Goal: Information Seeking & Learning: Find specific page/section

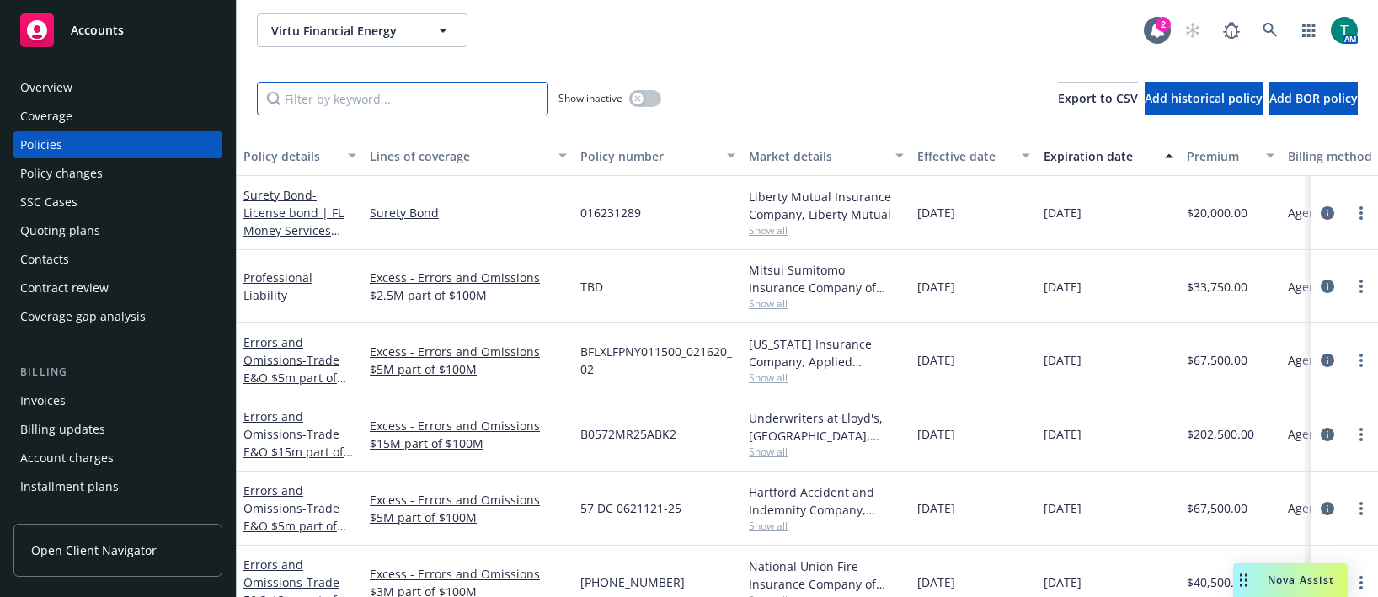
click at [326, 99] on input "Filter by keyword..." at bounding box center [403, 99] width 292 height 34
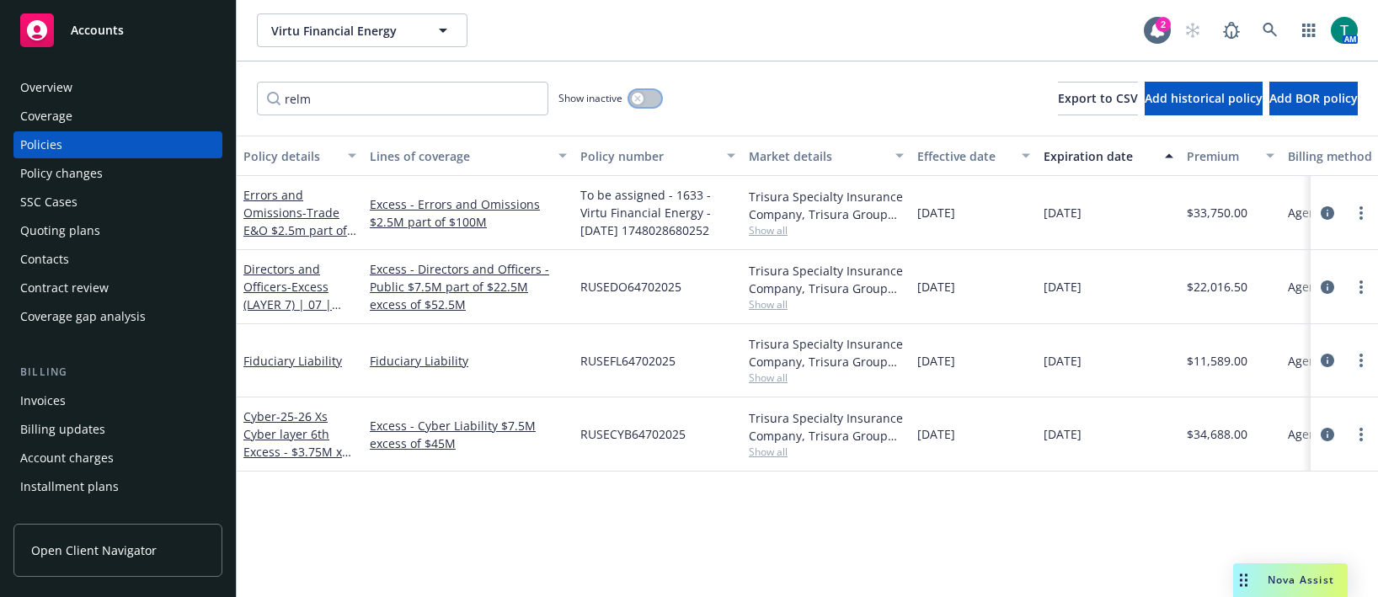
click at [661, 97] on button "button" at bounding box center [645, 98] width 32 height 17
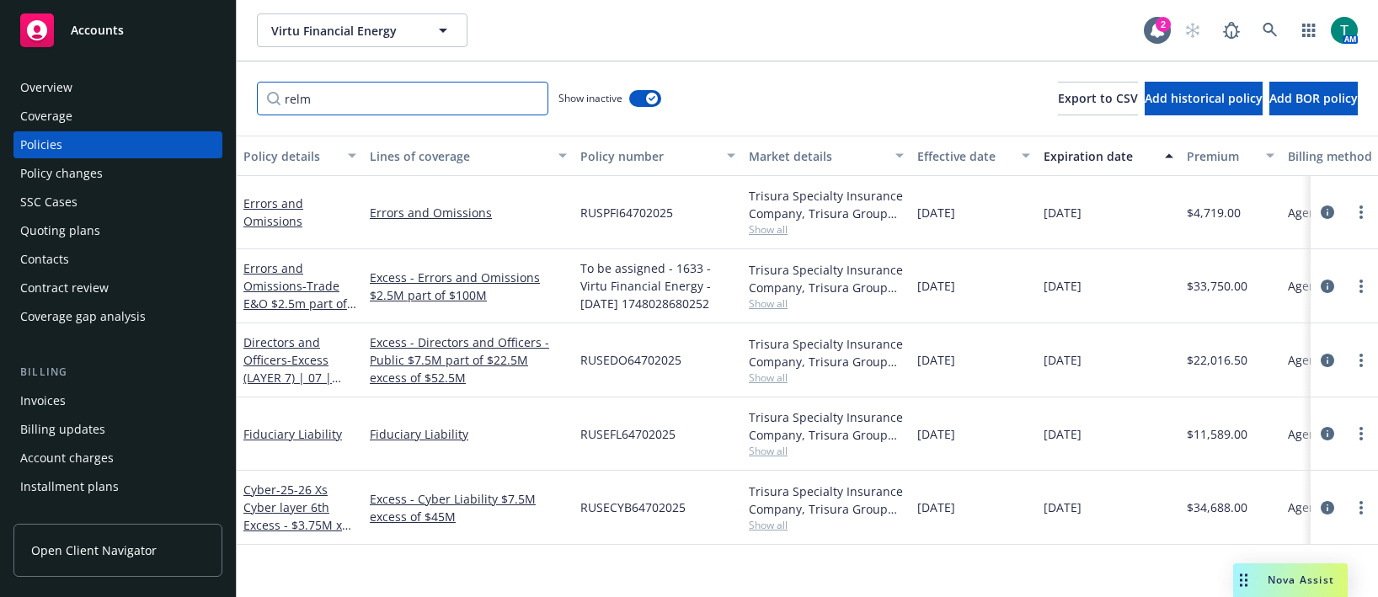
click at [336, 103] on input "relm" at bounding box center [403, 99] width 292 height 34
type input "r"
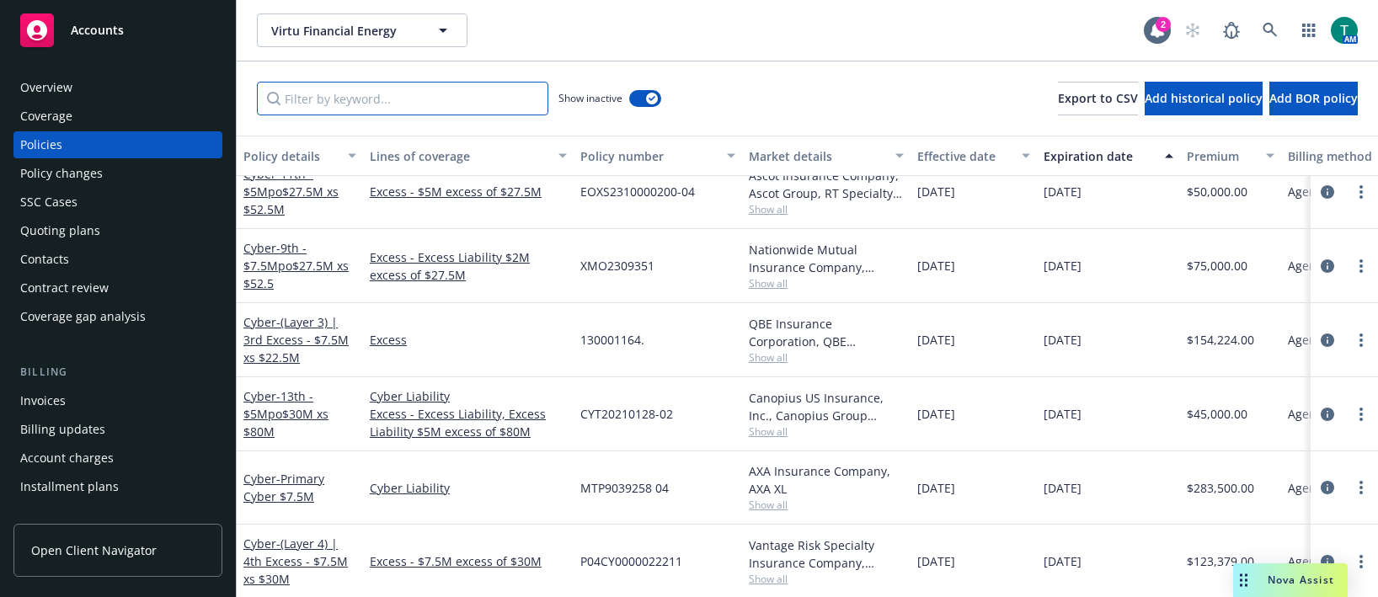
scroll to position [4634, 0]
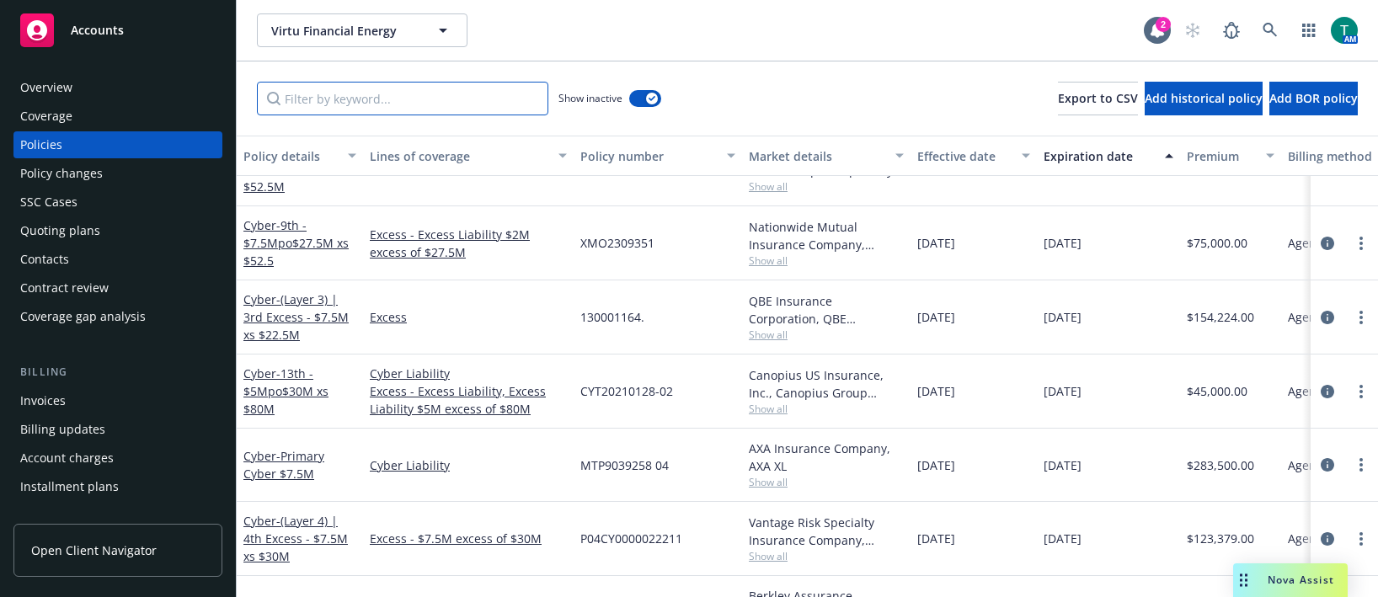
click at [406, 91] on input "Filter by keyword..." at bounding box center [403, 99] width 292 height 34
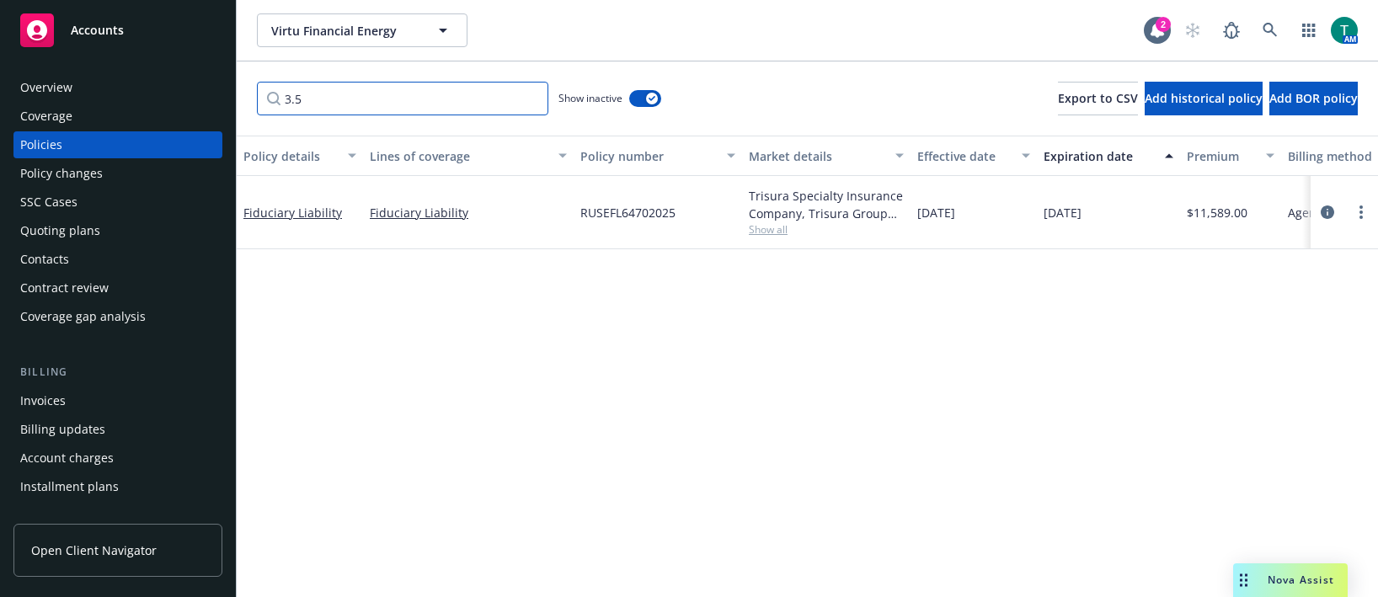
scroll to position [0, 0]
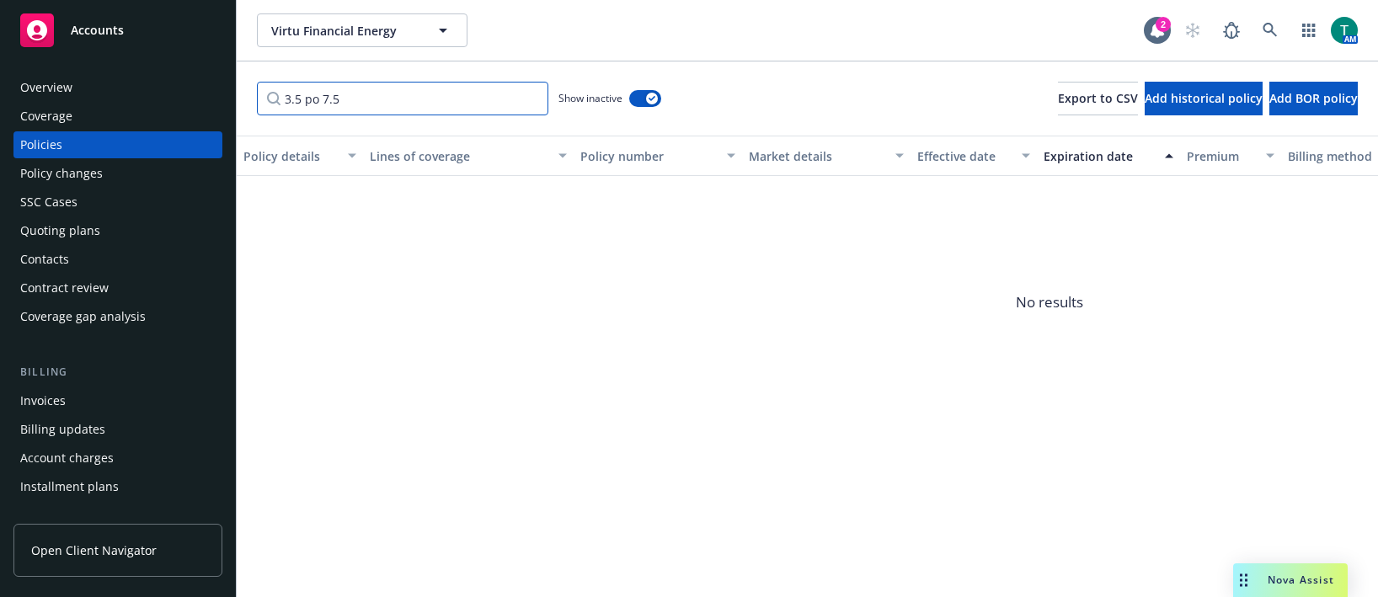
type input "3.5 po 7.5"
drag, startPoint x: 387, startPoint y: 90, endPoint x: 202, endPoint y: 80, distance: 184.8
click at [202, 80] on div "Accounts Overview Coverage Policies Policy changes SSC Cases Quoting plans Cont…" at bounding box center [689, 298] width 1378 height 597
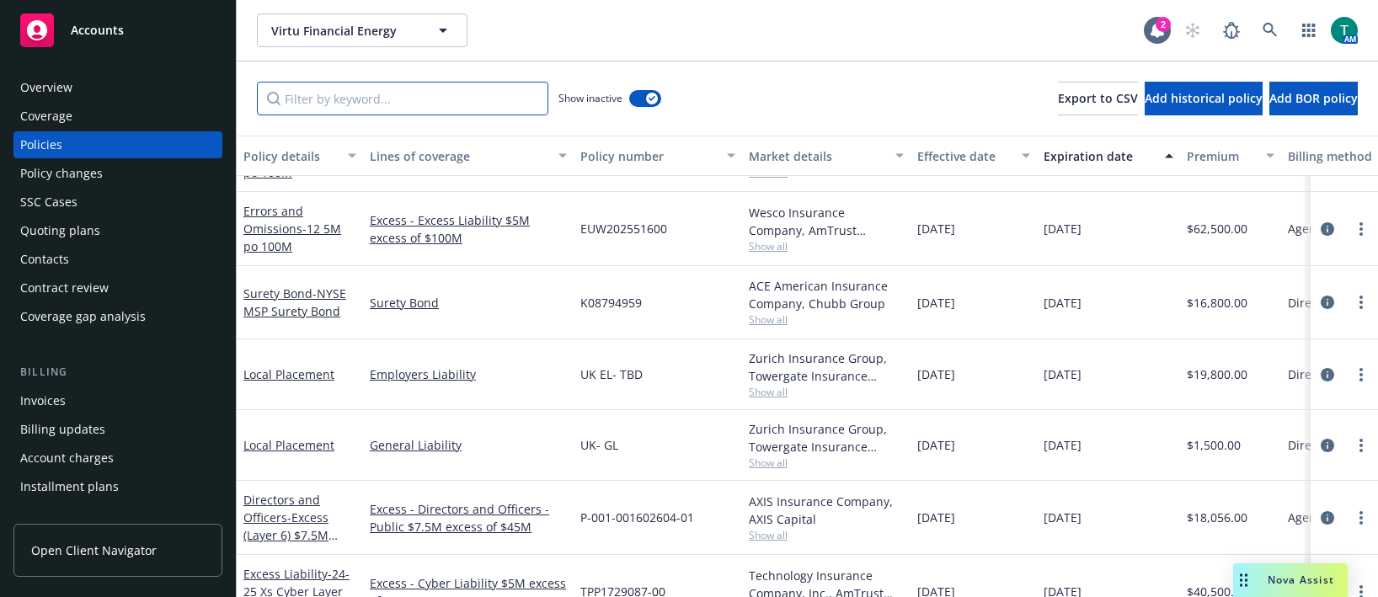
scroll to position [9773, 0]
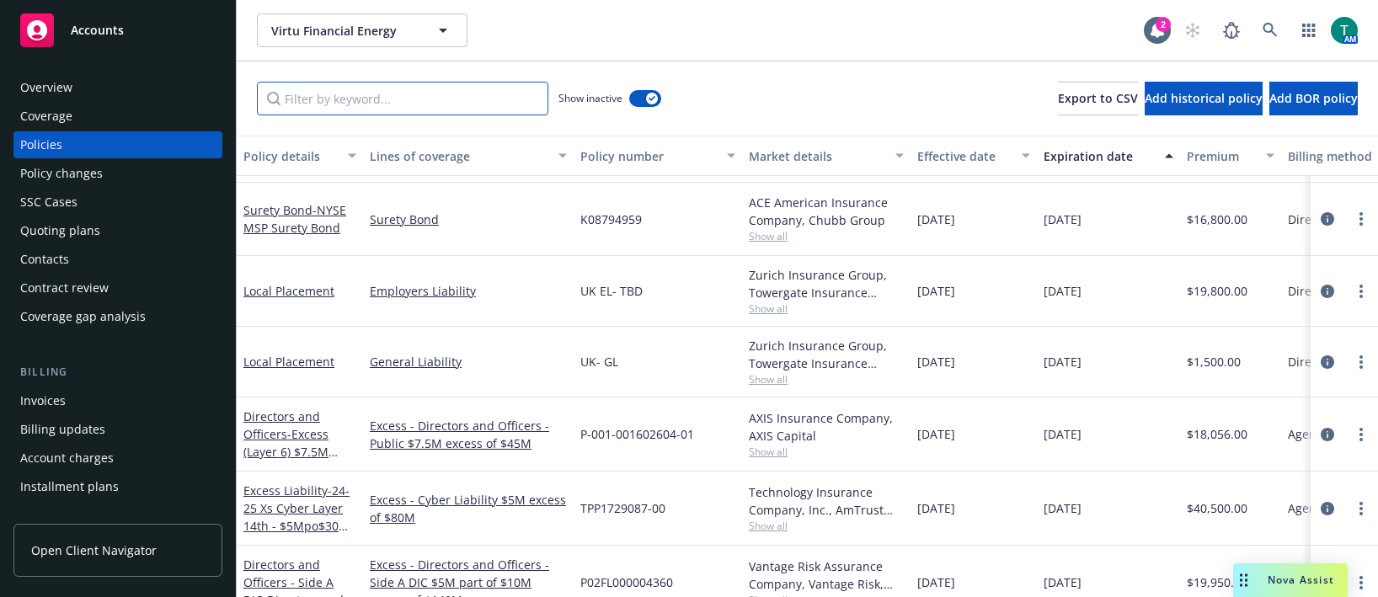
click at [302, 102] on input "Filter by keyword..." at bounding box center [403, 99] width 292 height 34
type input "cyber"
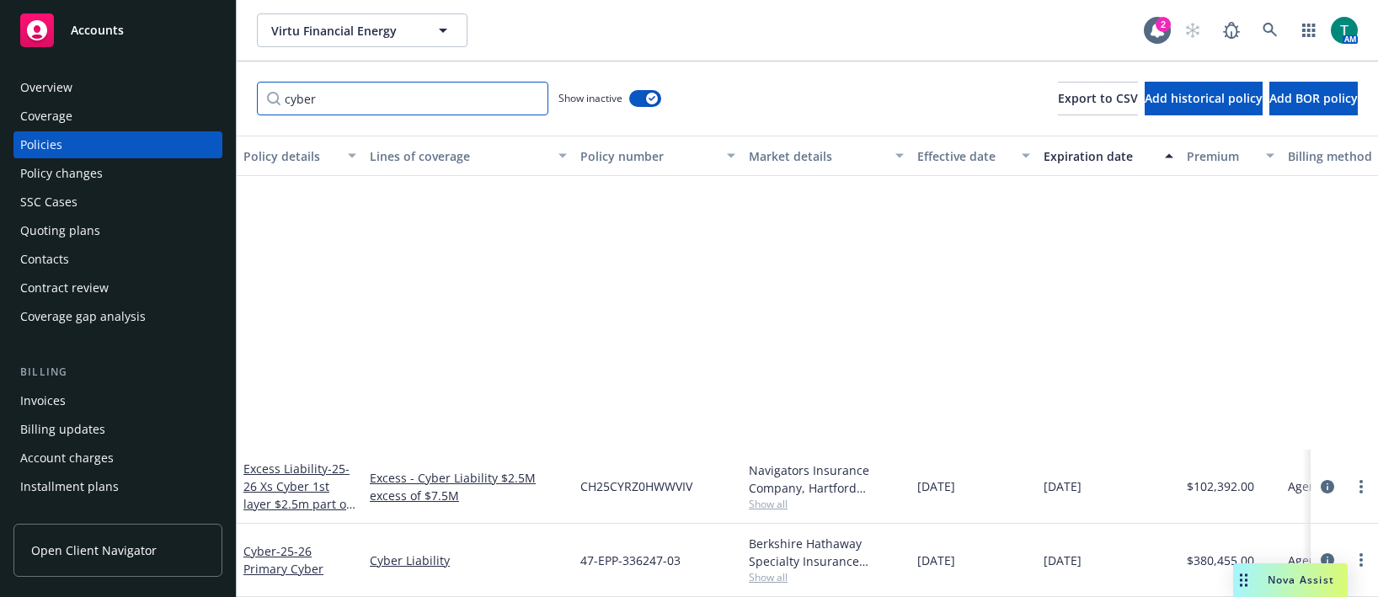
scroll to position [4861, 0]
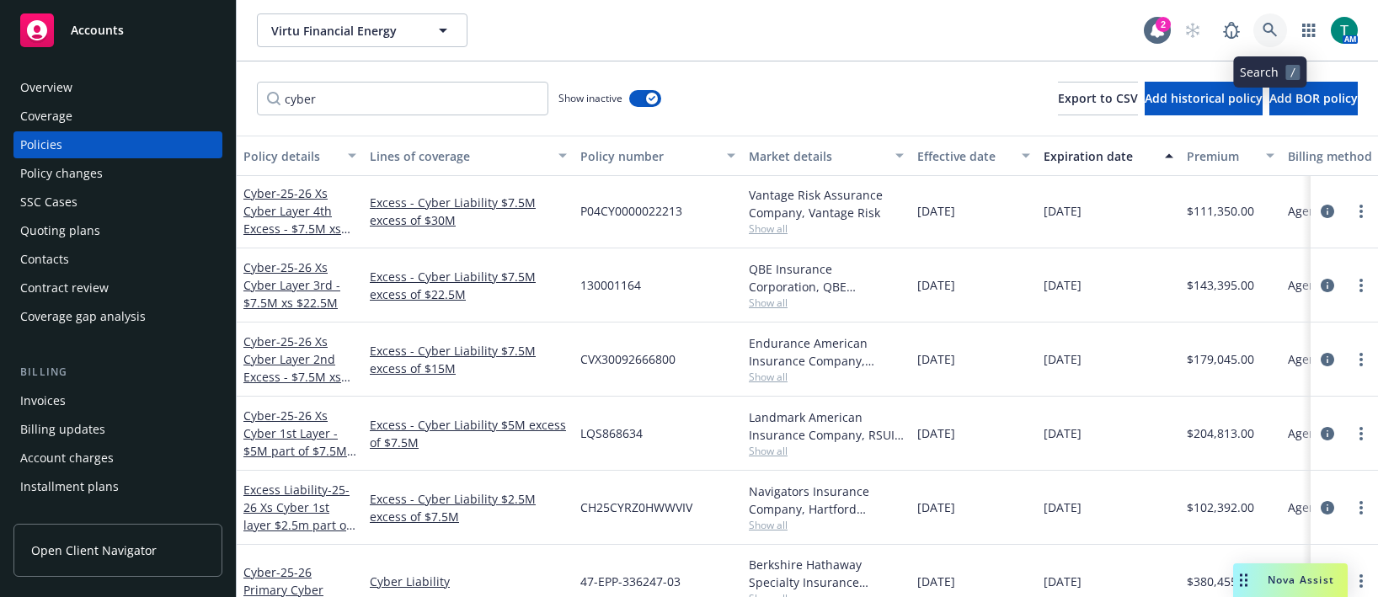
click at [1274, 31] on icon at bounding box center [1270, 30] width 15 height 15
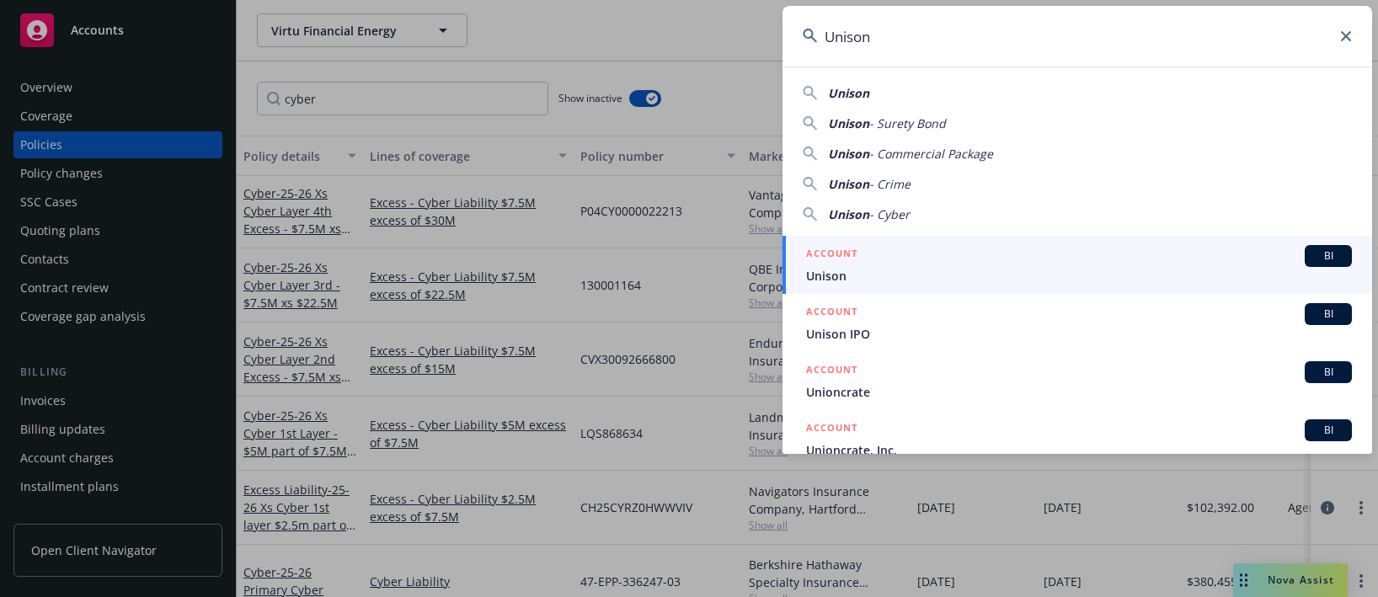
type input "Unison"
click at [1312, 256] on span "BI" at bounding box center [1329, 256] width 34 height 15
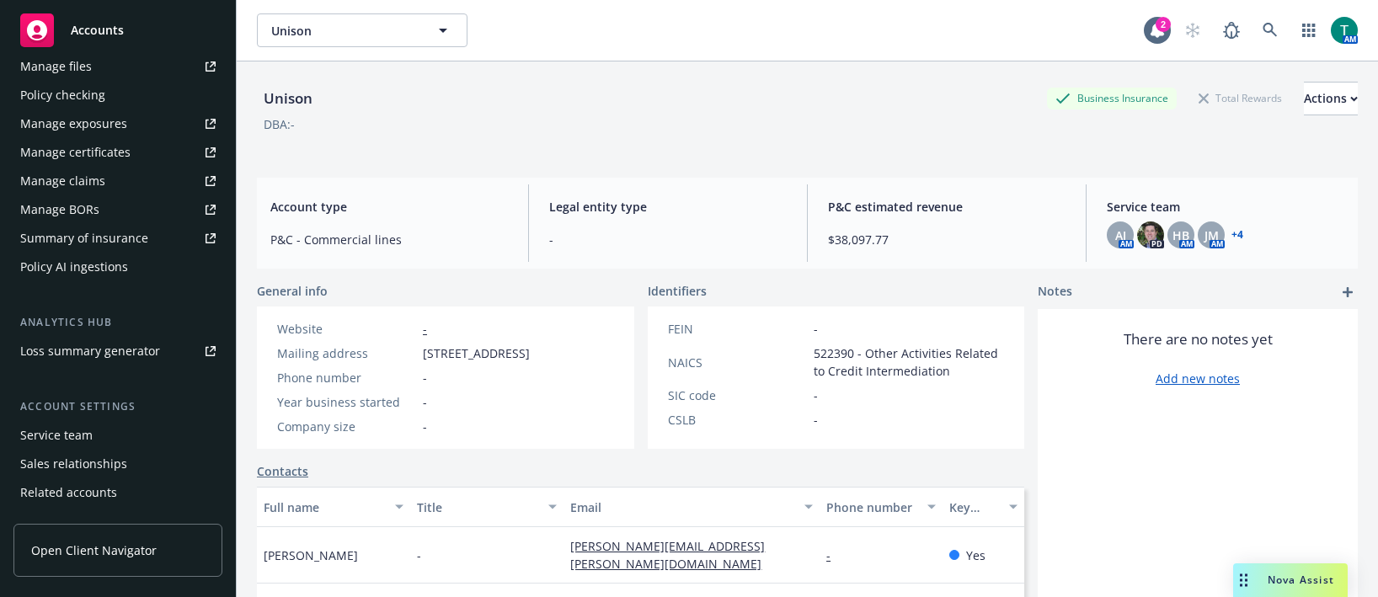
scroll to position [506, 0]
click at [99, 435] on div "Service team" at bounding box center [117, 434] width 195 height 27
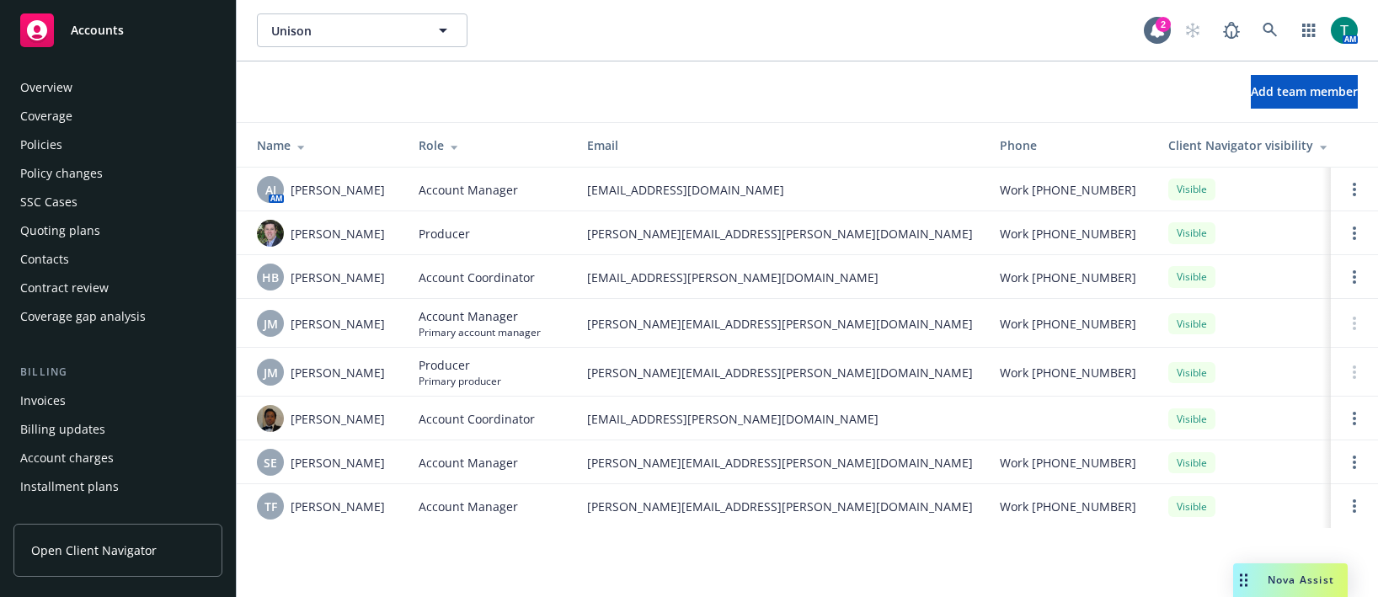
click at [59, 252] on div "Contacts" at bounding box center [44, 259] width 49 height 27
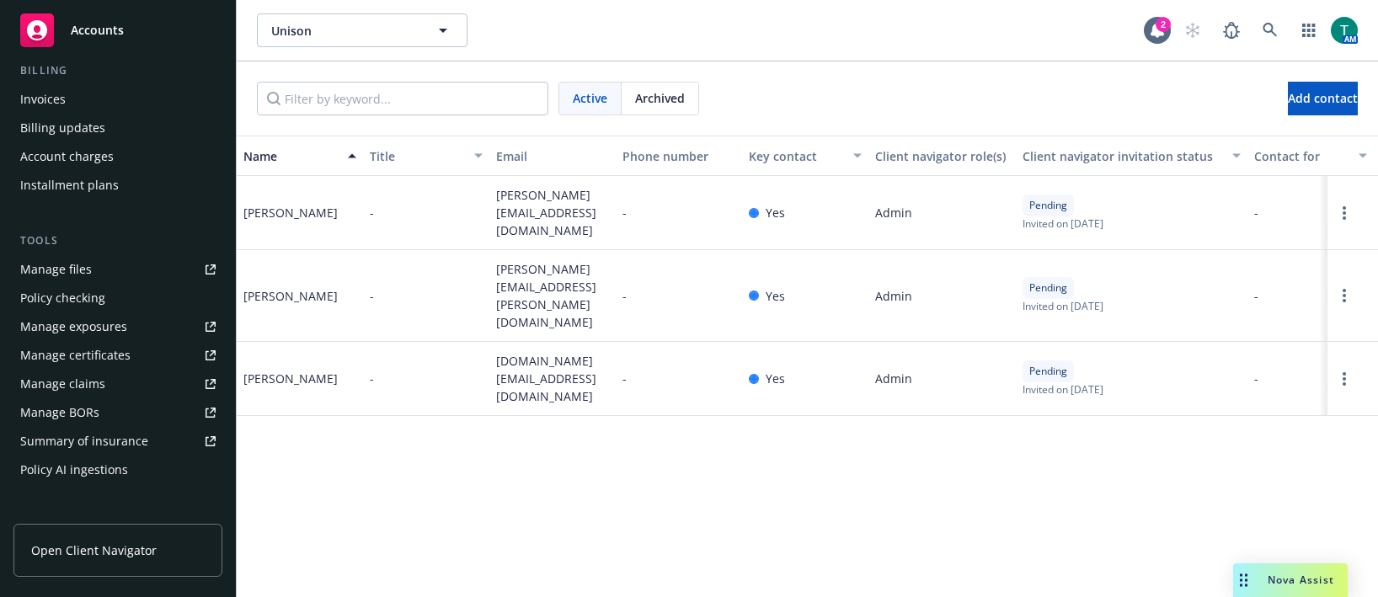
scroll to position [337, 0]
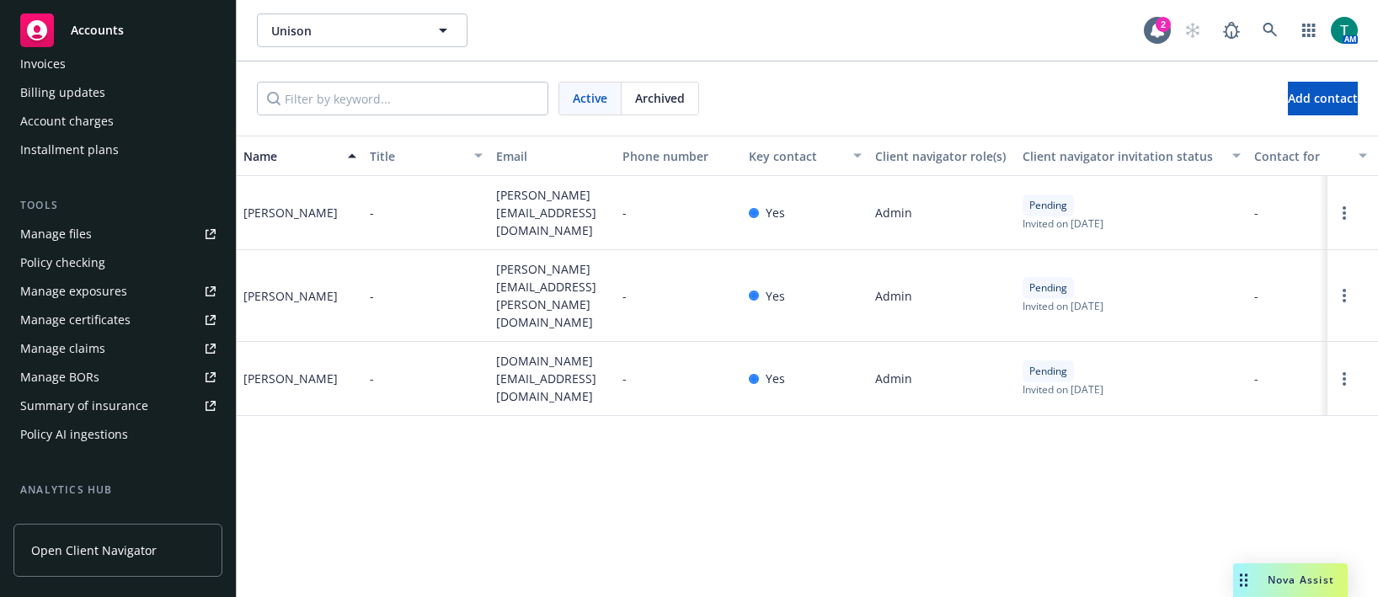
click at [90, 233] on link "Manage files" at bounding box center [117, 234] width 209 height 27
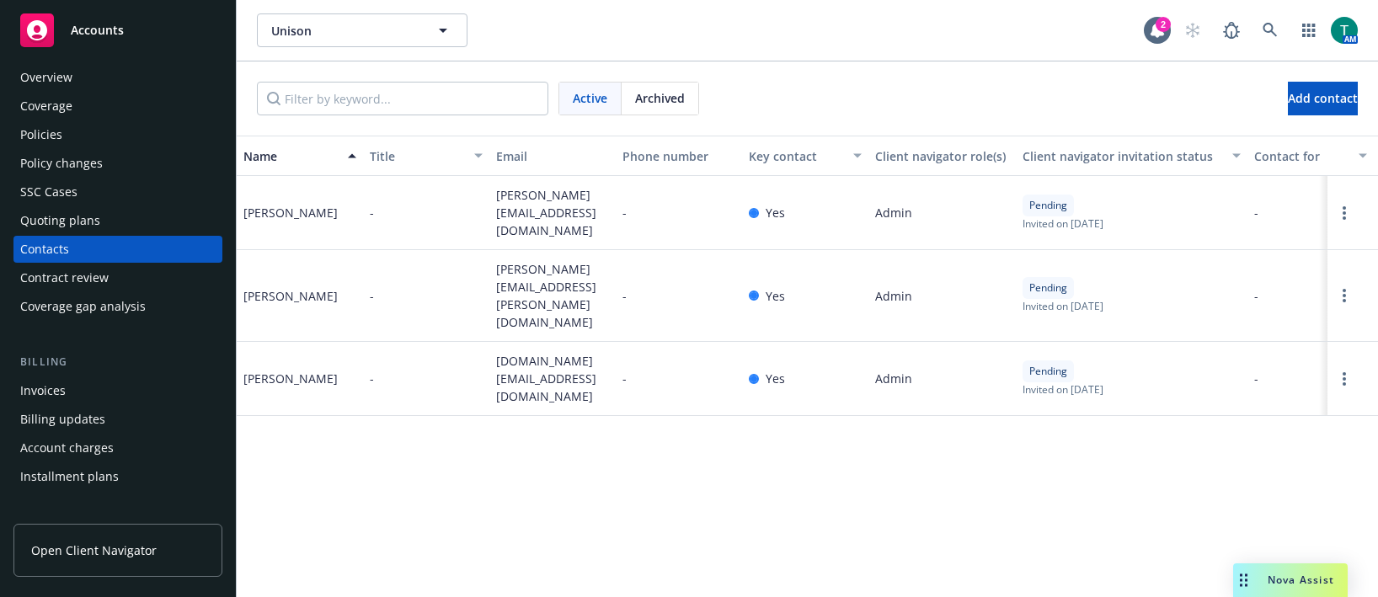
scroll to position [0, 0]
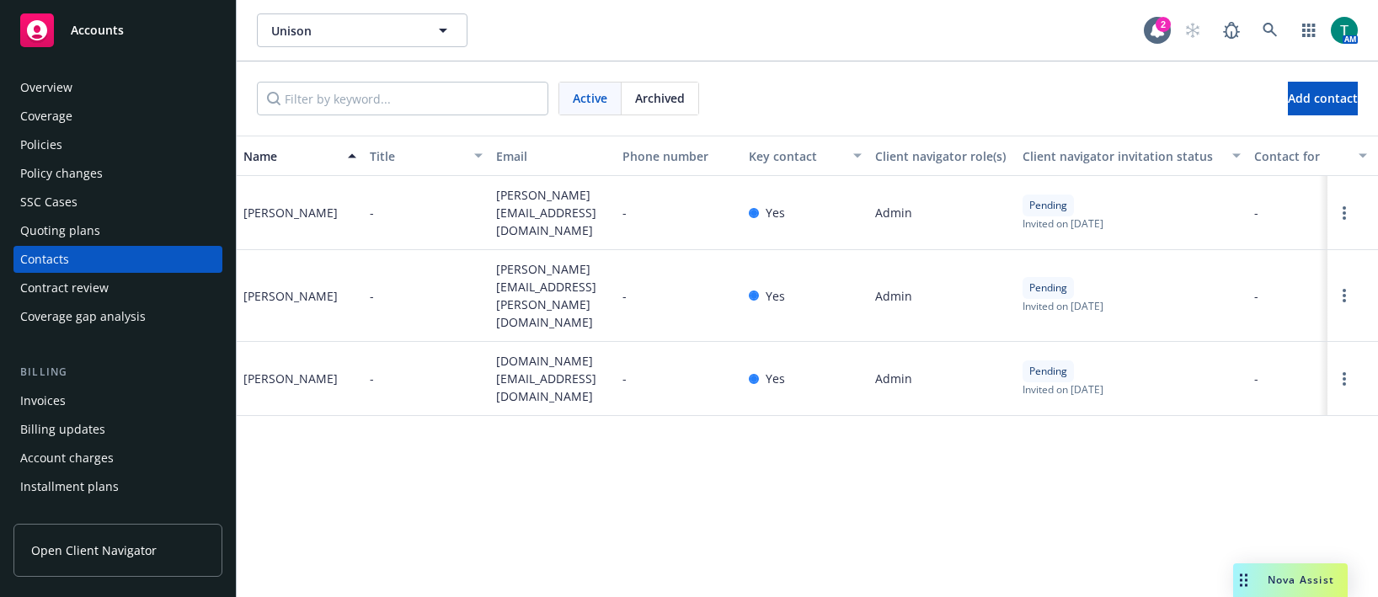
click at [73, 143] on div "Policies" at bounding box center [117, 144] width 195 height 27
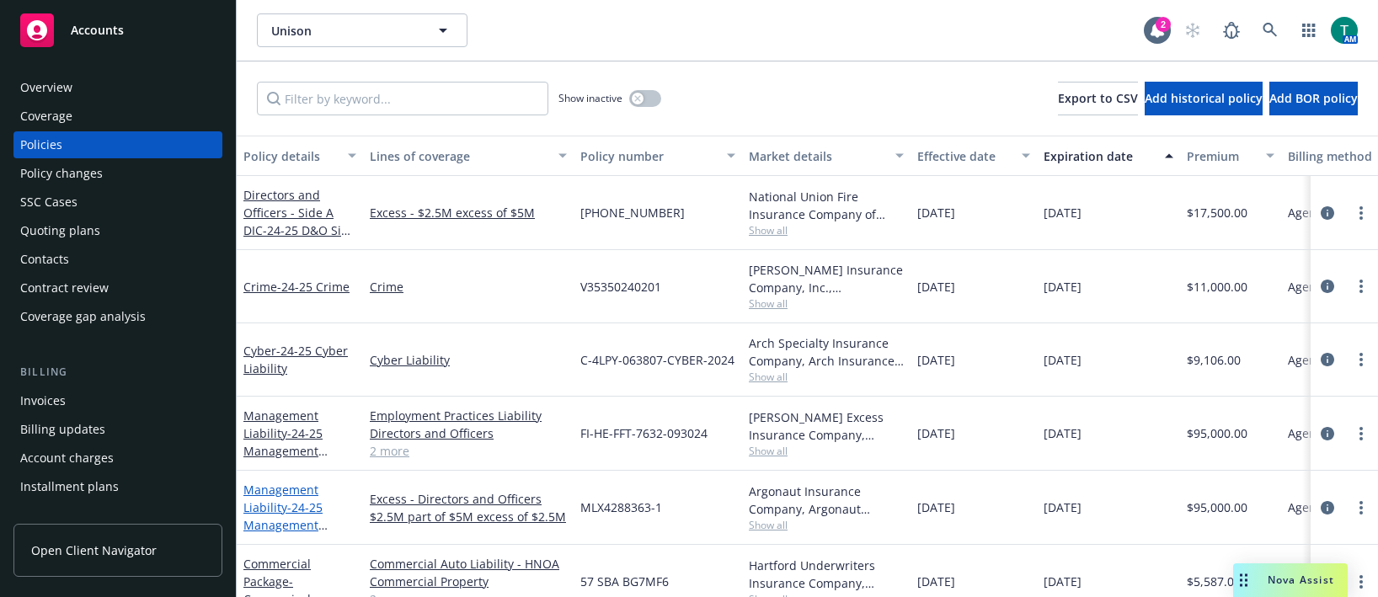
click at [279, 493] on link "Management Liability - 24-25 Management Liability $2.5 Part of $5m" at bounding box center [298, 525] width 111 height 87
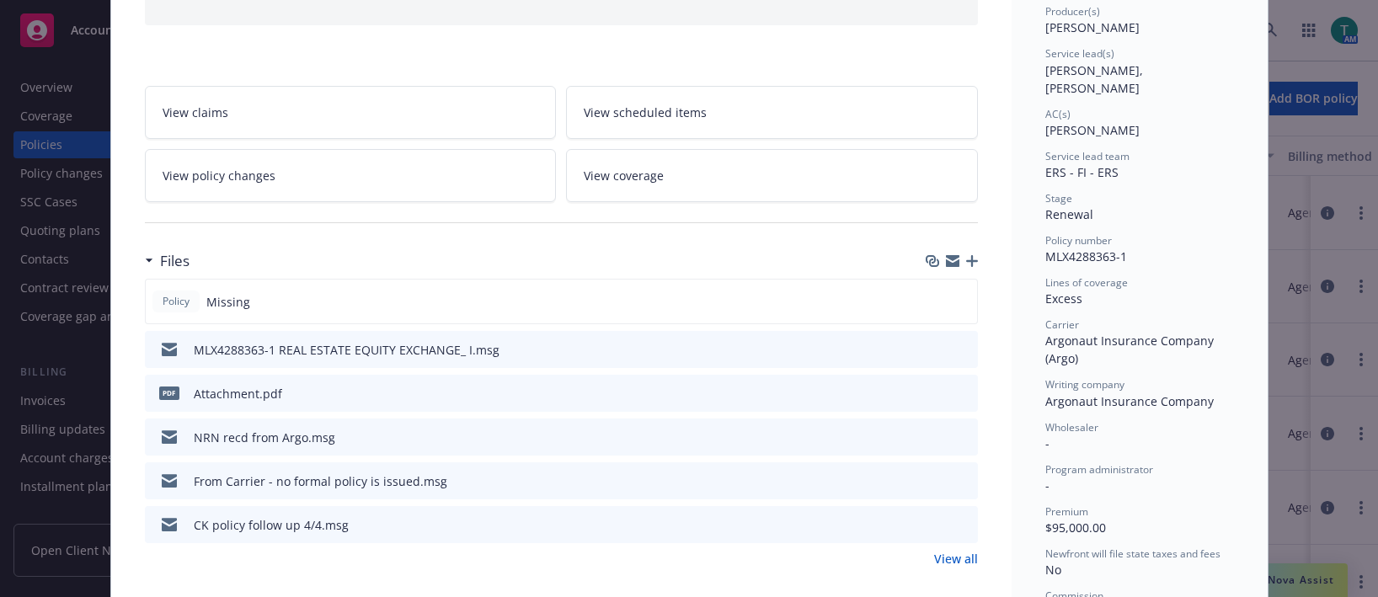
scroll to position [253, 0]
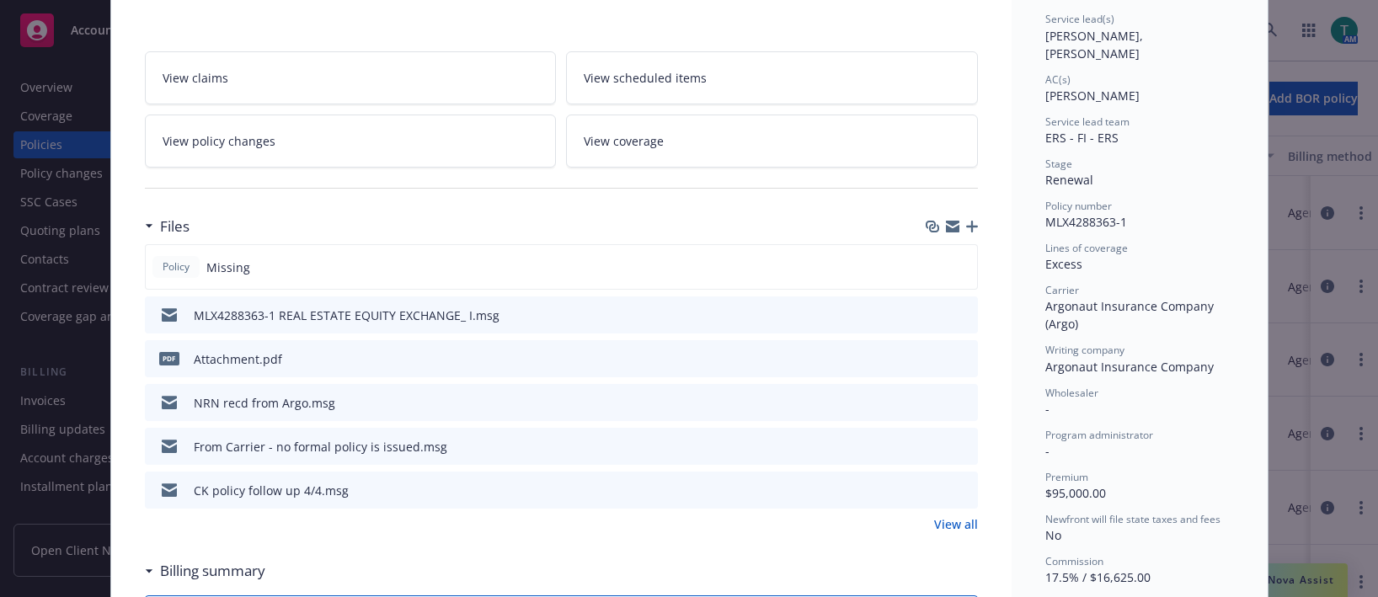
click at [960, 317] on icon "preview file" at bounding box center [962, 314] width 15 height 12
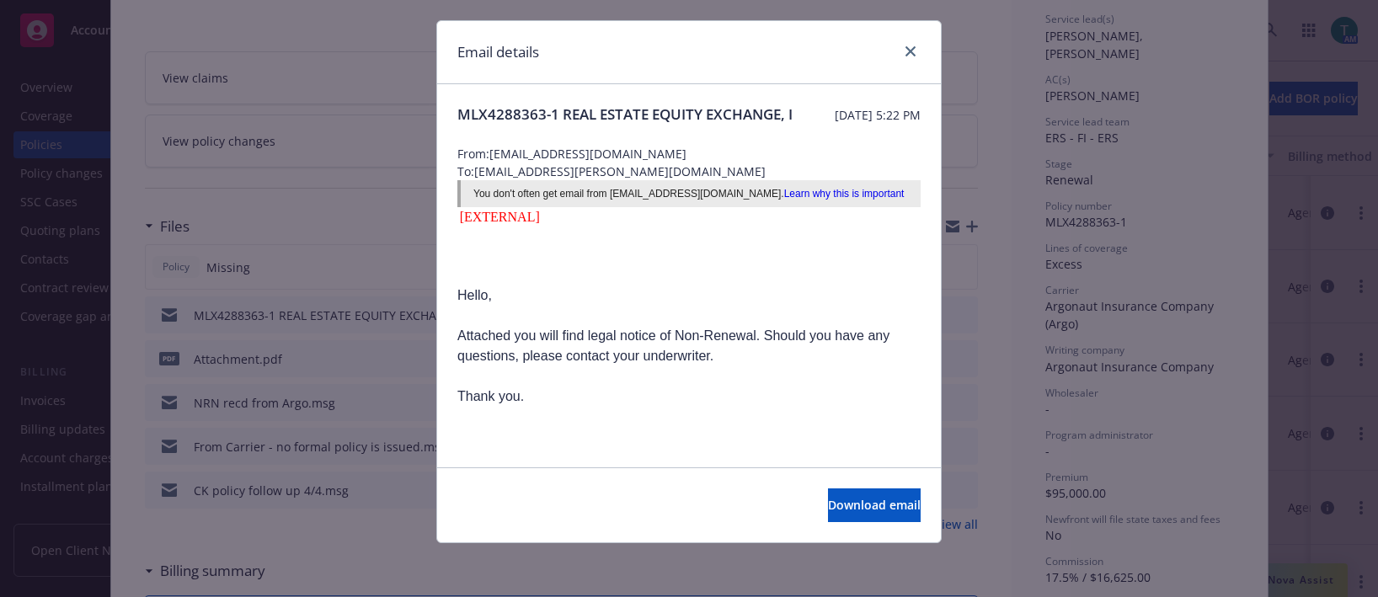
scroll to position [54, 0]
click at [901, 41] on link "close" at bounding box center [911, 51] width 20 height 20
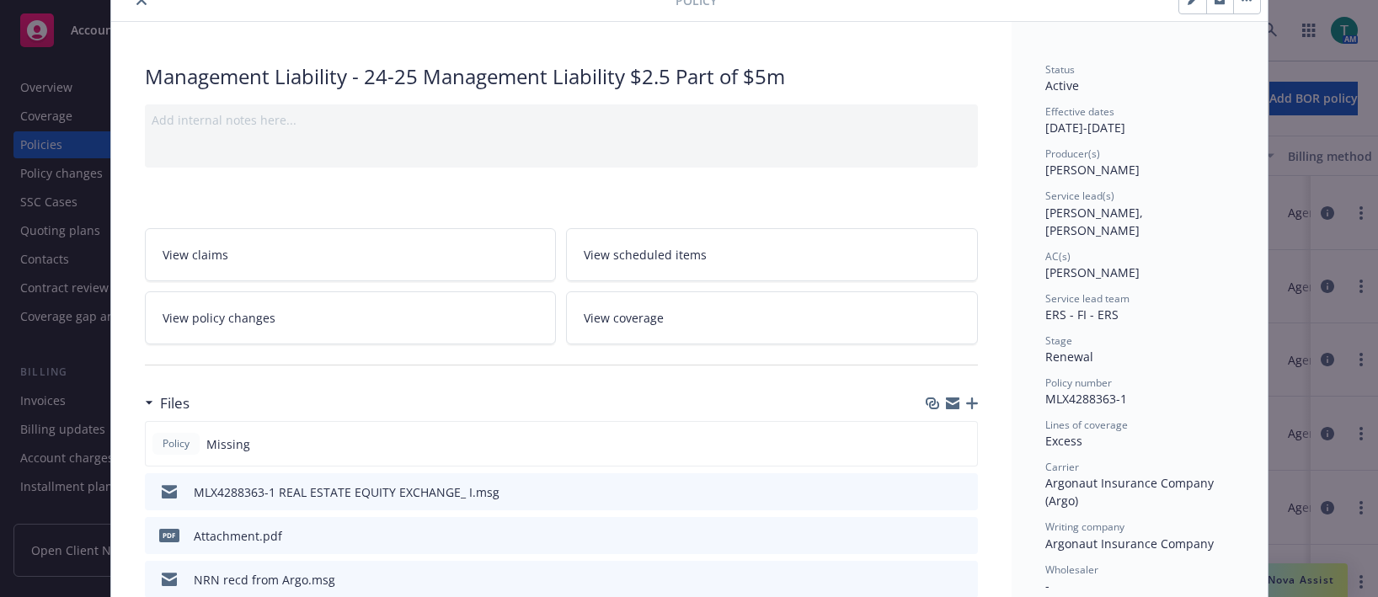
scroll to position [0, 0]
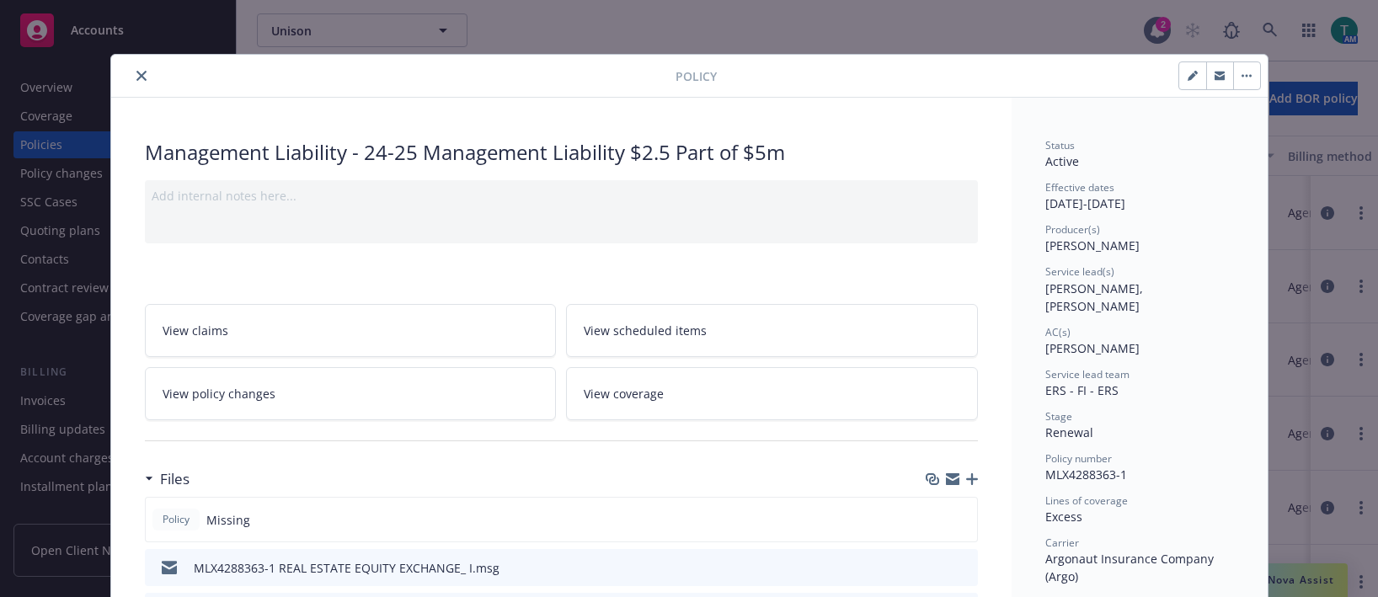
click at [131, 76] on button "close" at bounding box center [141, 76] width 20 height 20
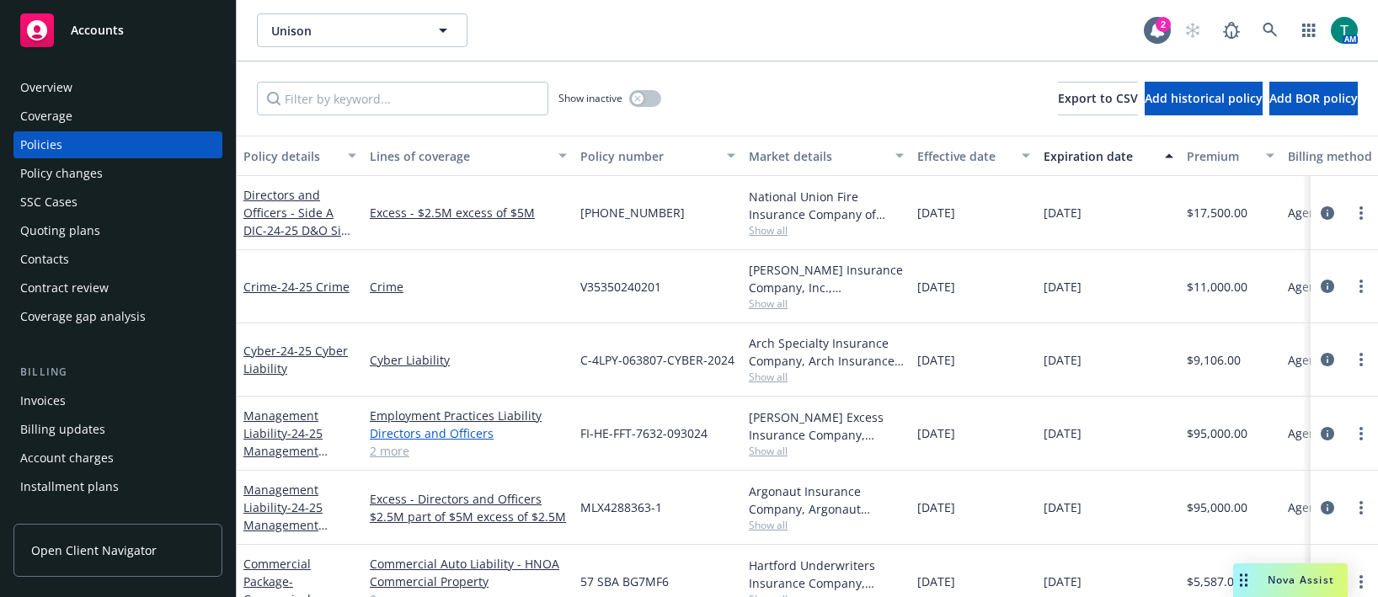
click at [426, 438] on link "Directors and Officers" at bounding box center [468, 434] width 197 height 18
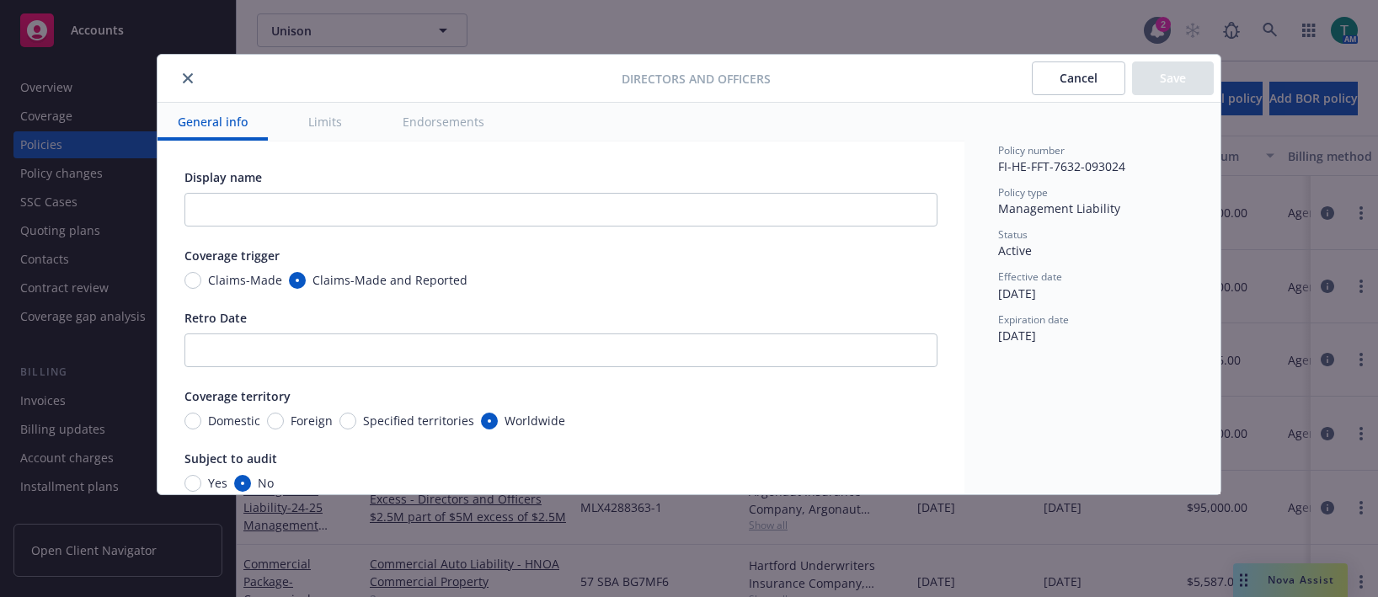
click at [188, 83] on icon "close" at bounding box center [188, 78] width 10 height 10
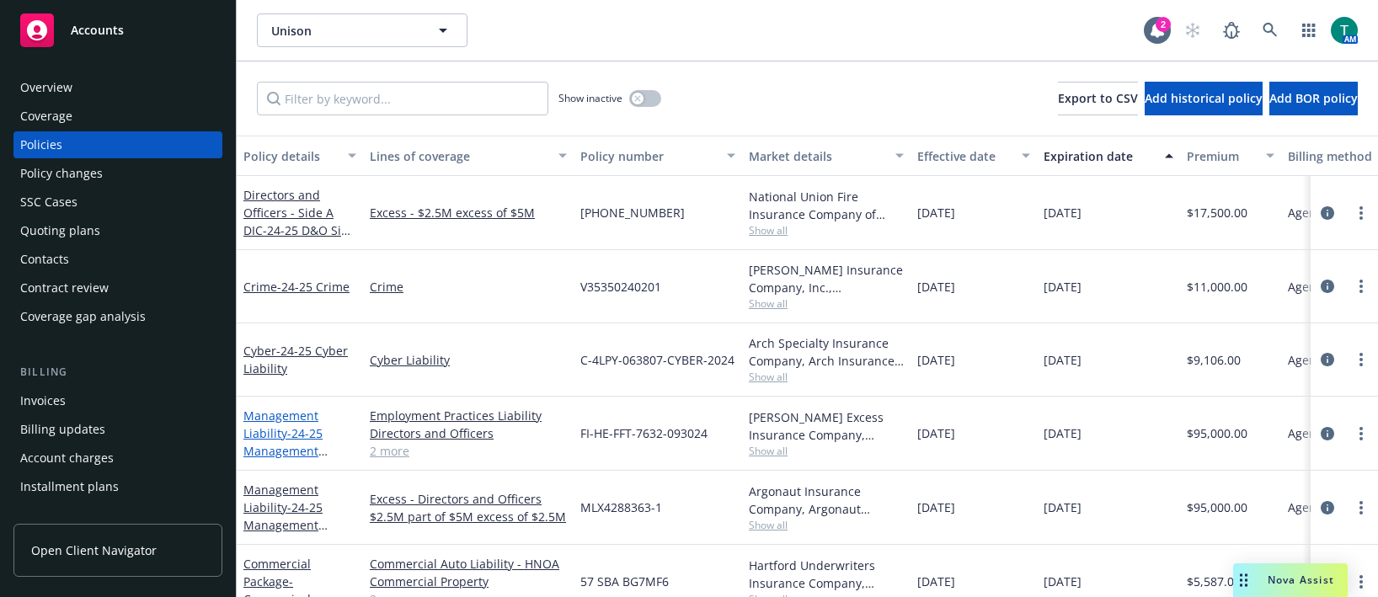
click at [257, 420] on link "Management Liability - 24-25 Management Liability $2.5 Part of $5m" at bounding box center [298, 451] width 111 height 87
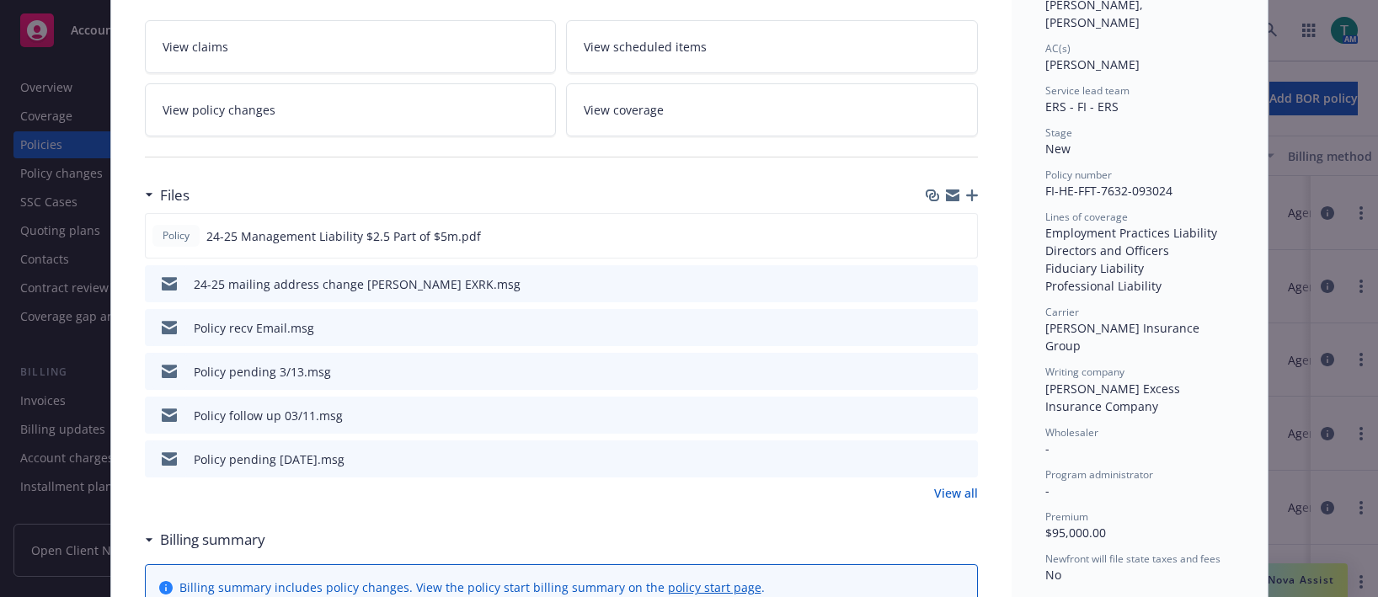
scroll to position [337, 0]
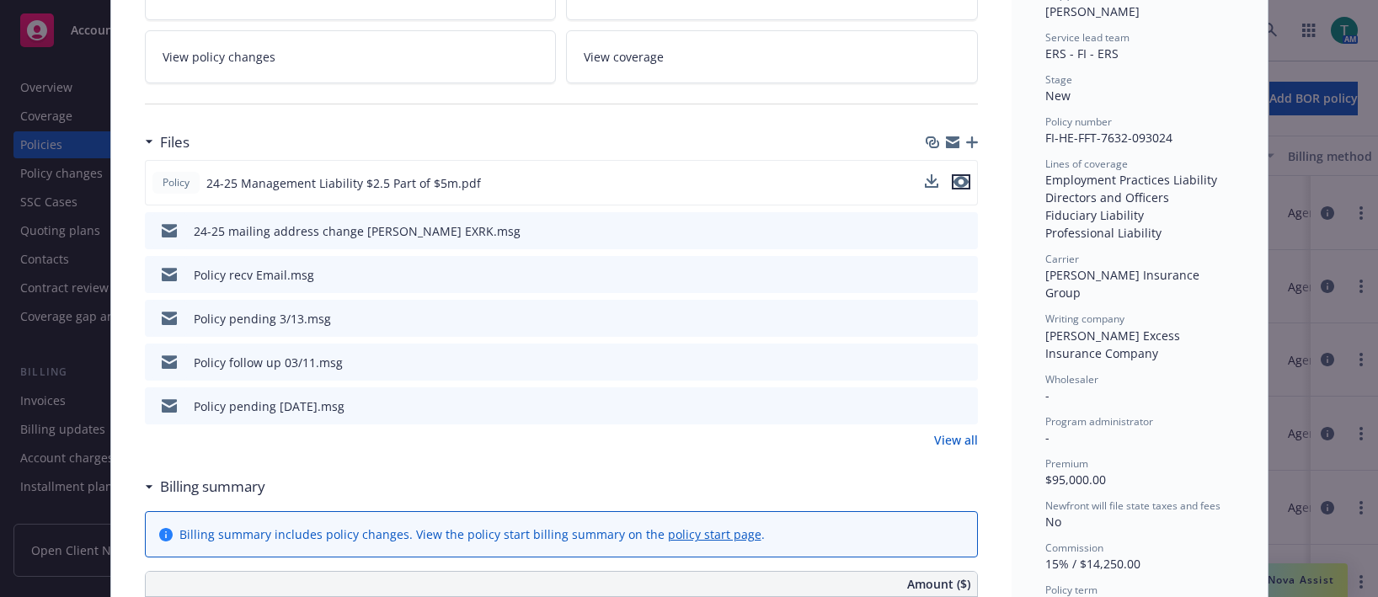
click at [955, 183] on icon "preview file" at bounding box center [961, 182] width 15 height 12
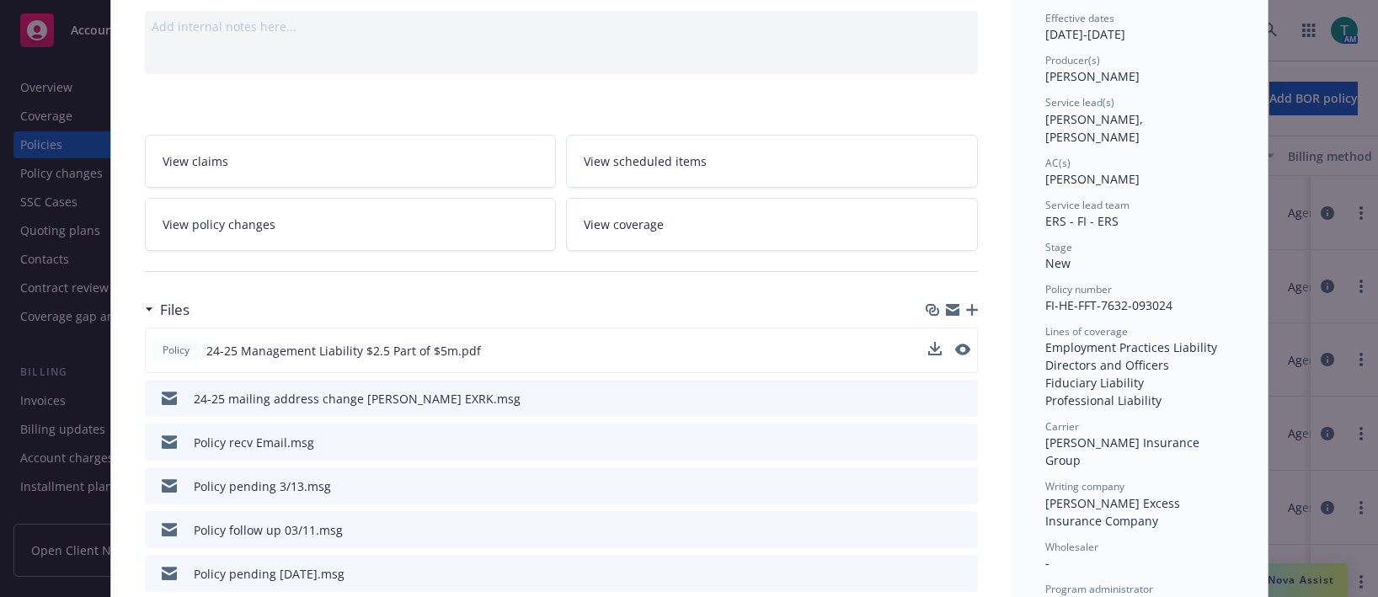
scroll to position [0, 0]
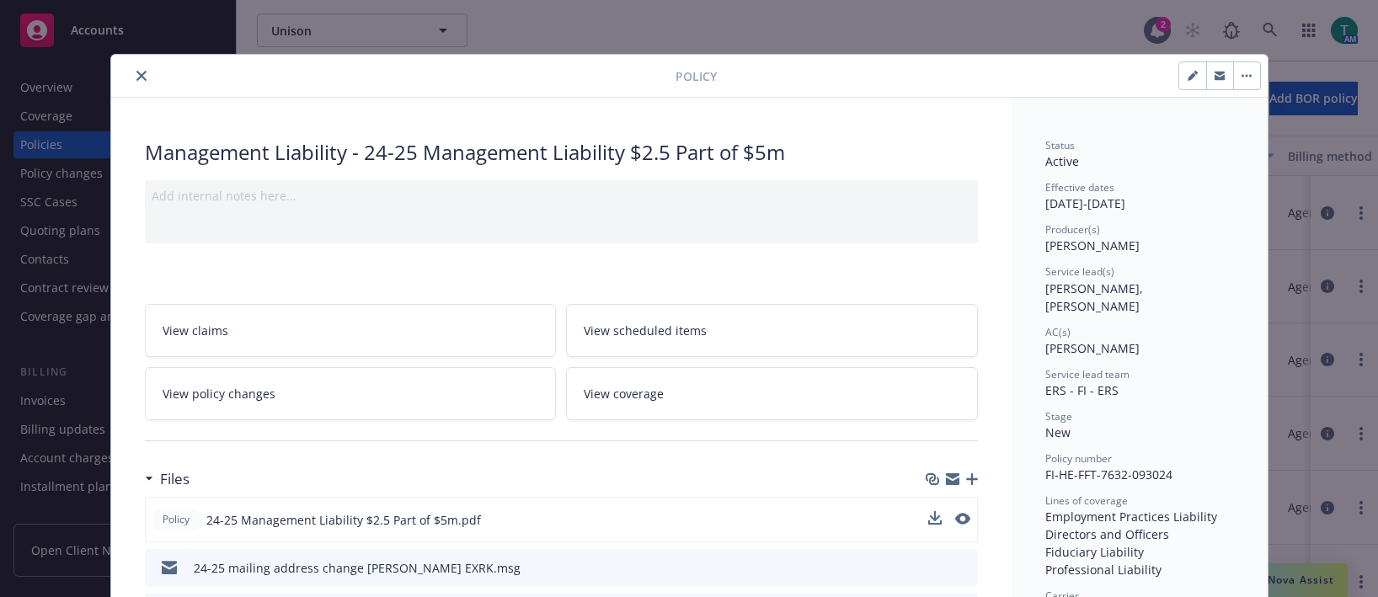
click at [138, 79] on icon "close" at bounding box center [141, 76] width 10 height 10
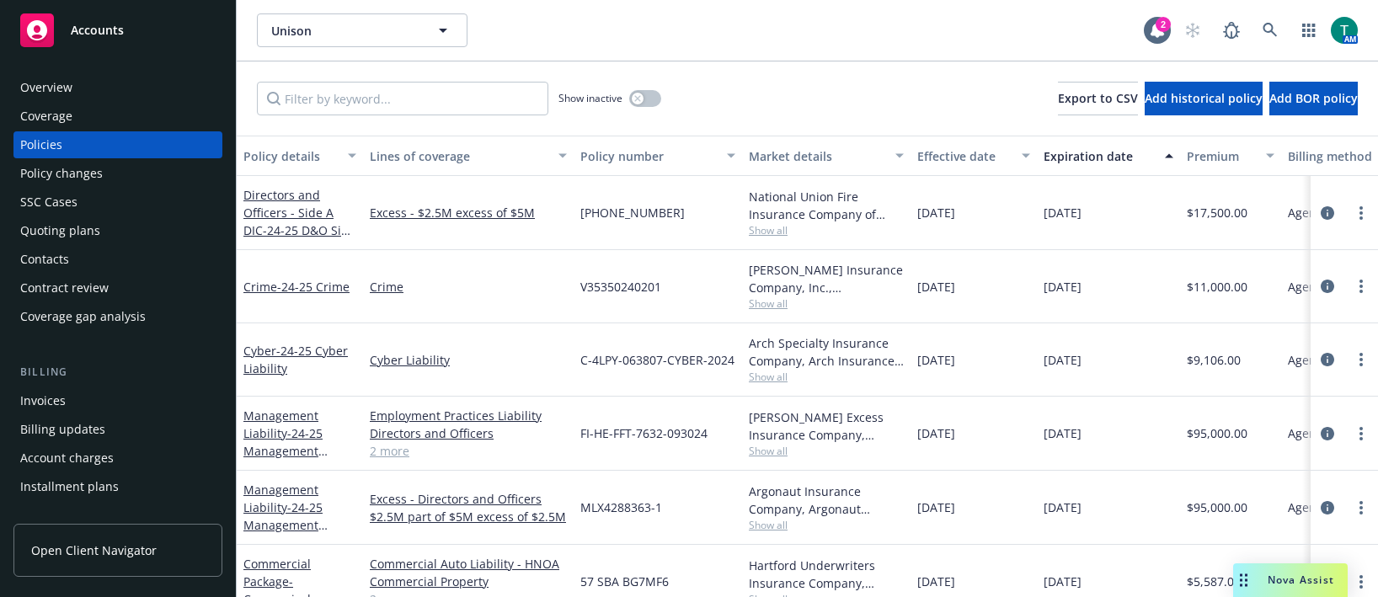
click at [1305, 586] on span "Nova Assist" at bounding box center [1301, 580] width 67 height 14
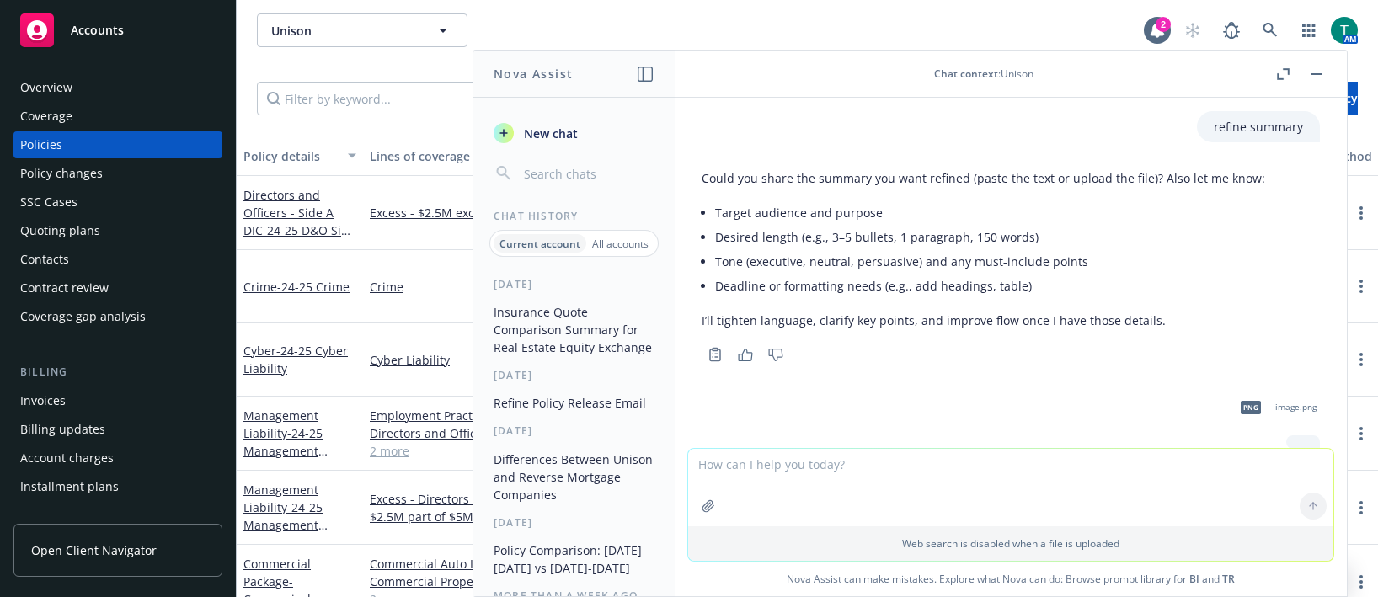
click at [744, 476] on textarea at bounding box center [1010, 488] width 645 height 78
type textarea "refine email to client"
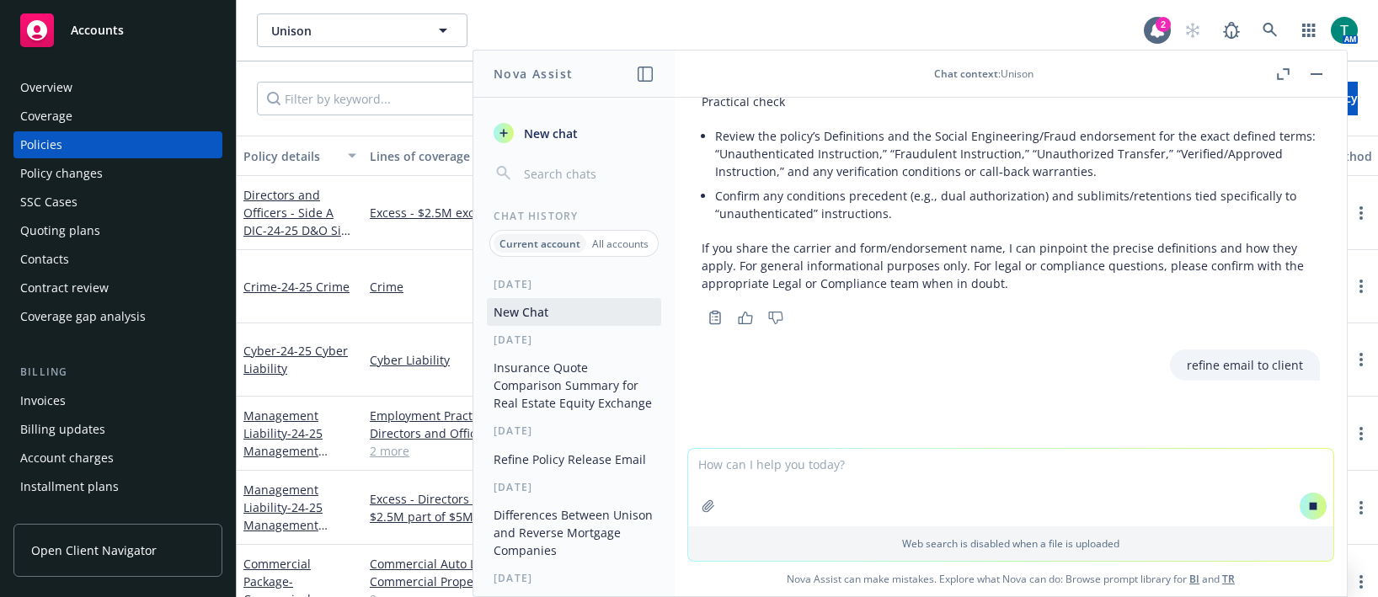
paste textarea "Hi Lynn, We are pleased to present Unison’s insurance renewal proposal for your…"
type textarea "Hi Lynn, We are pleased to present Unison’s insurance renewal proposal for your…"
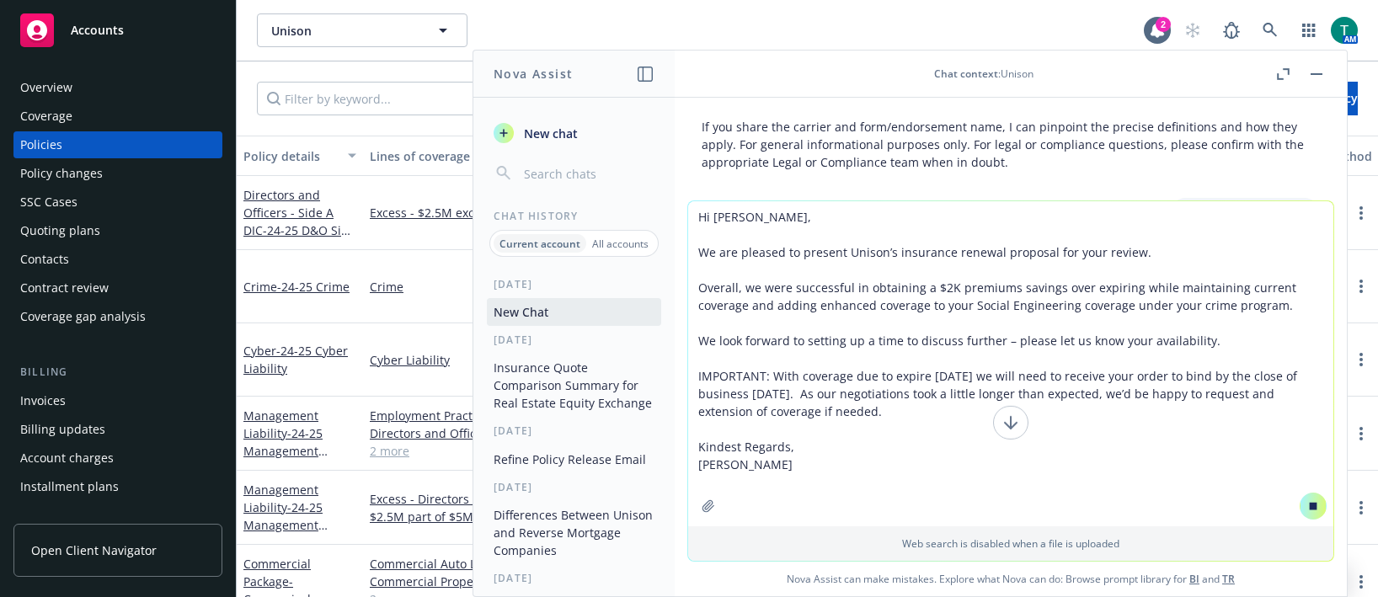
scroll to position [2418, 0]
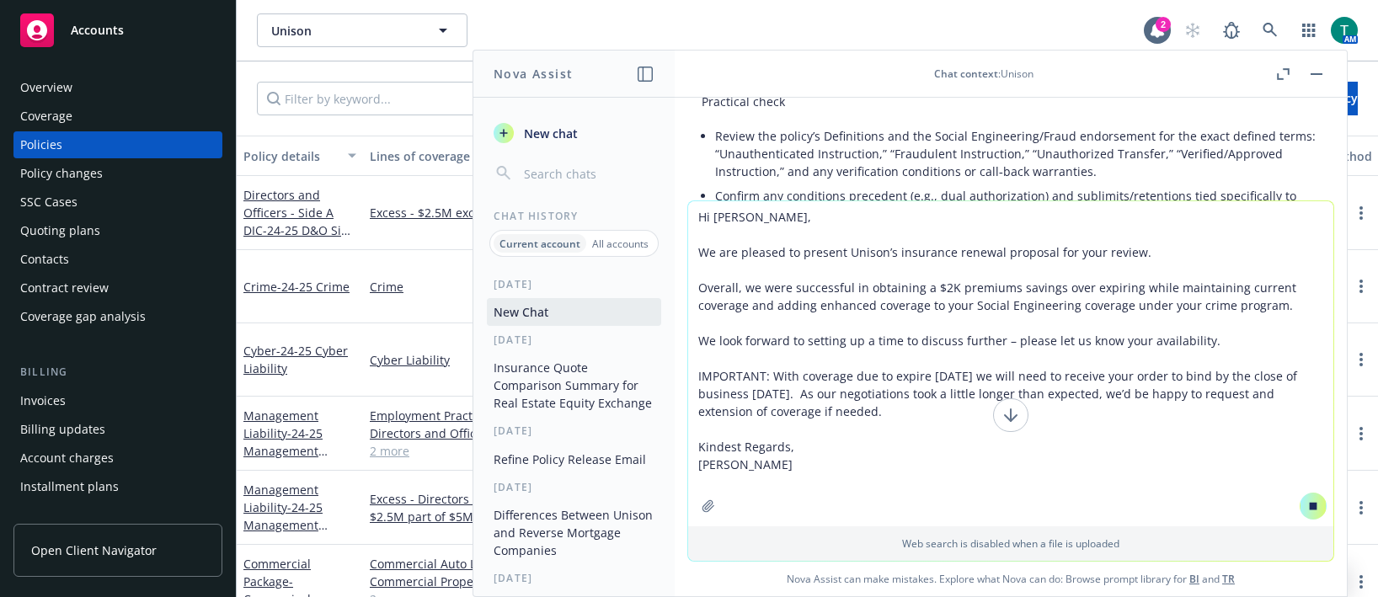
click at [745, 466] on textarea "Hi Lynn, We are pleased to present Unison’s insurance renewal proposal for your…" at bounding box center [1010, 363] width 645 height 325
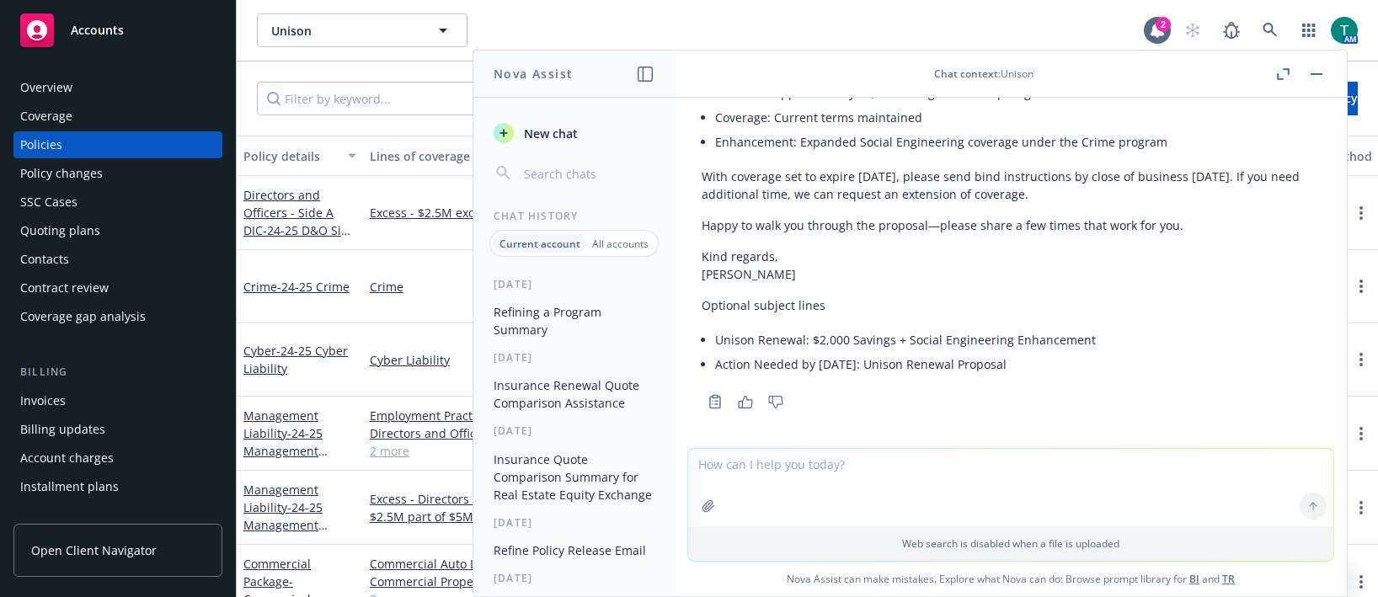
scroll to position [3839, 0]
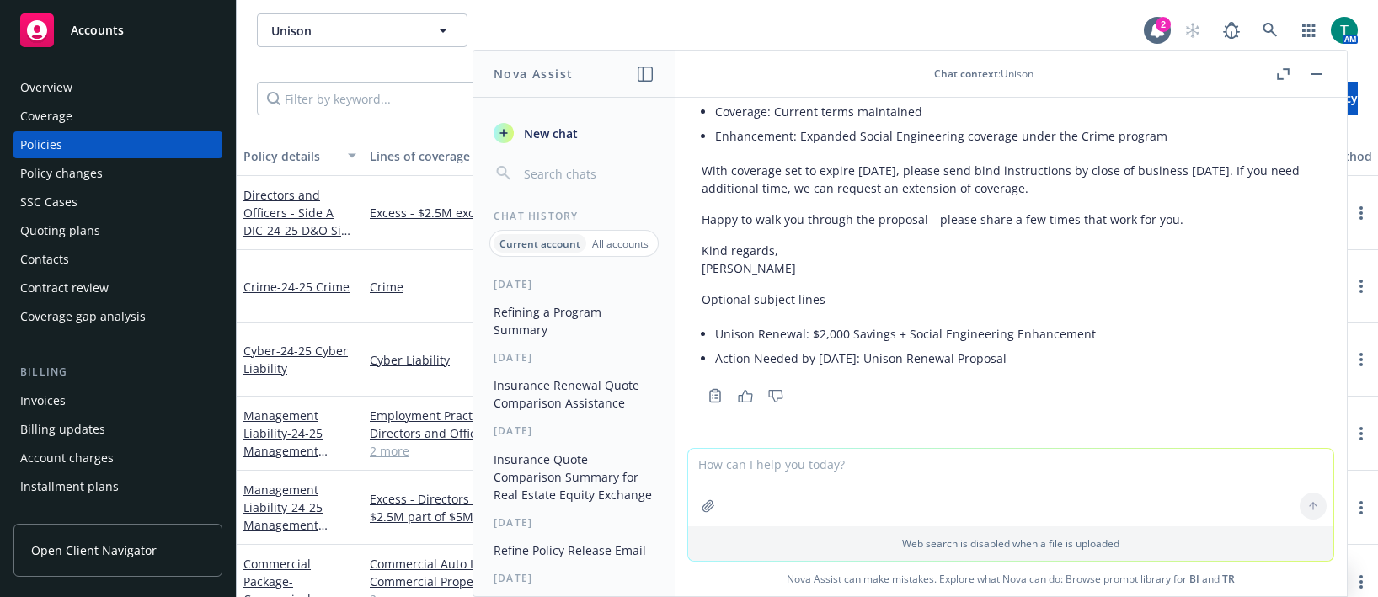
click at [1102, 345] on li "Unison Renewal: $2,000 Savings + Social Engineering Enhancement" at bounding box center [1017, 334] width 605 height 24
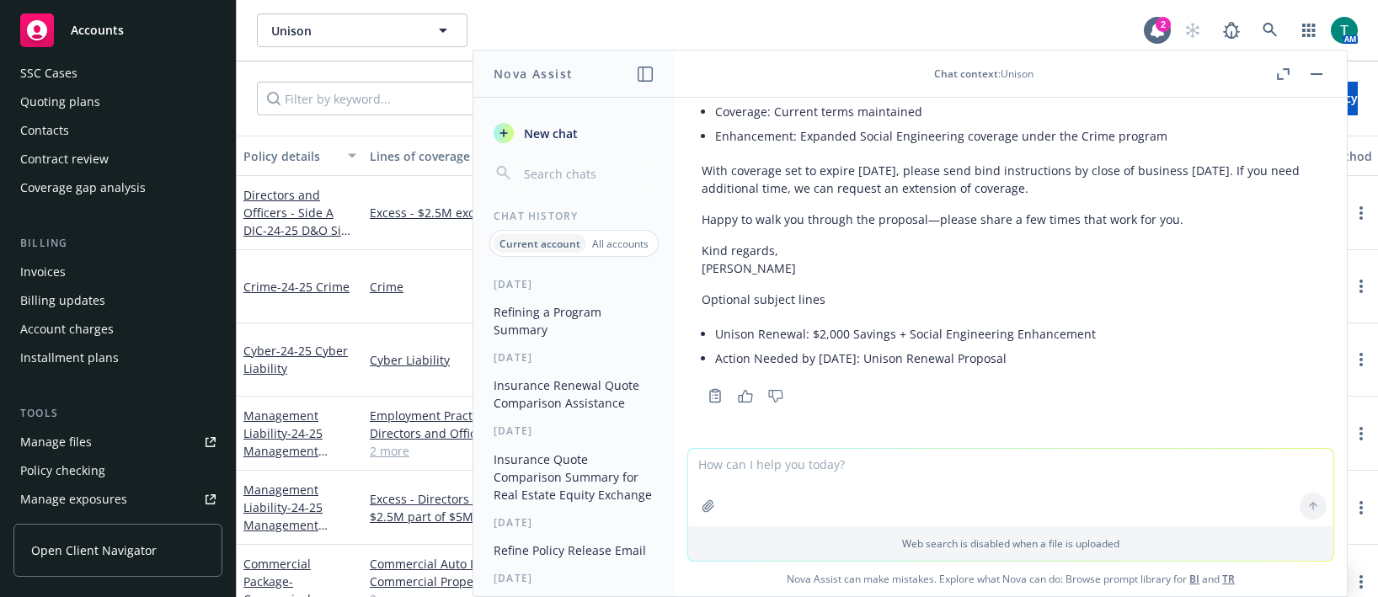
scroll to position [169, 0]
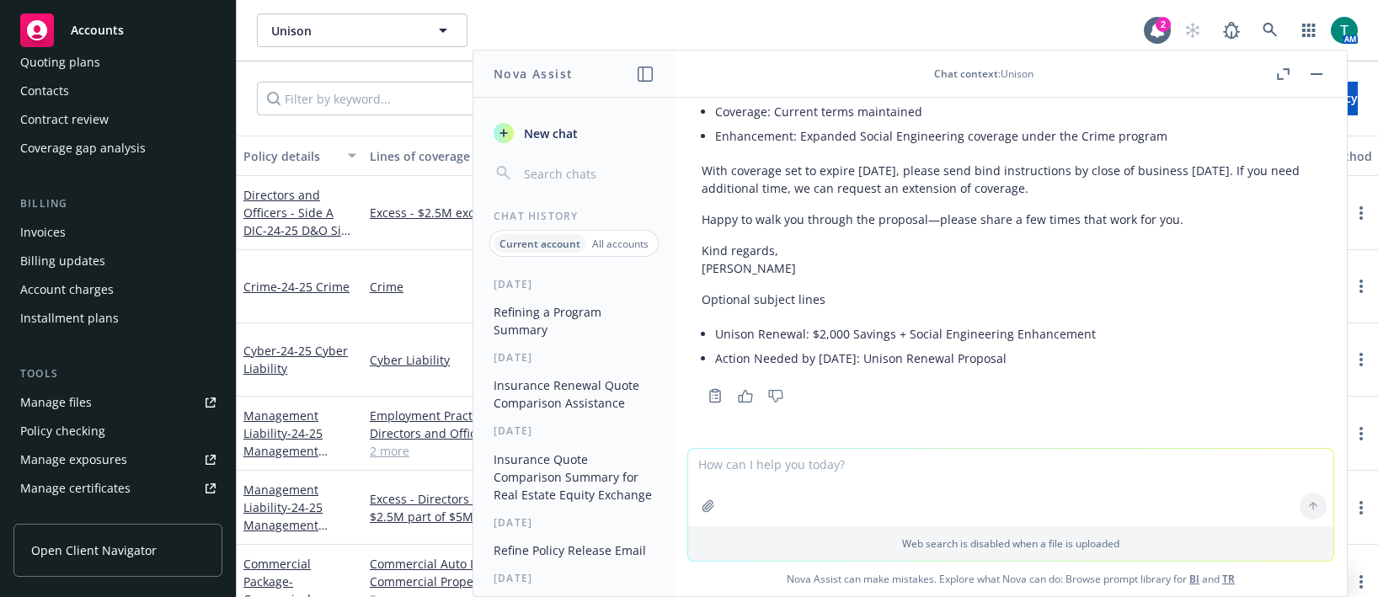
click at [1220, 318] on div "Subject: Unison – Insurance Renewal Proposal and Next Steps Hi Lynn, We’re plea…" at bounding box center [1011, 161] width 618 height 434
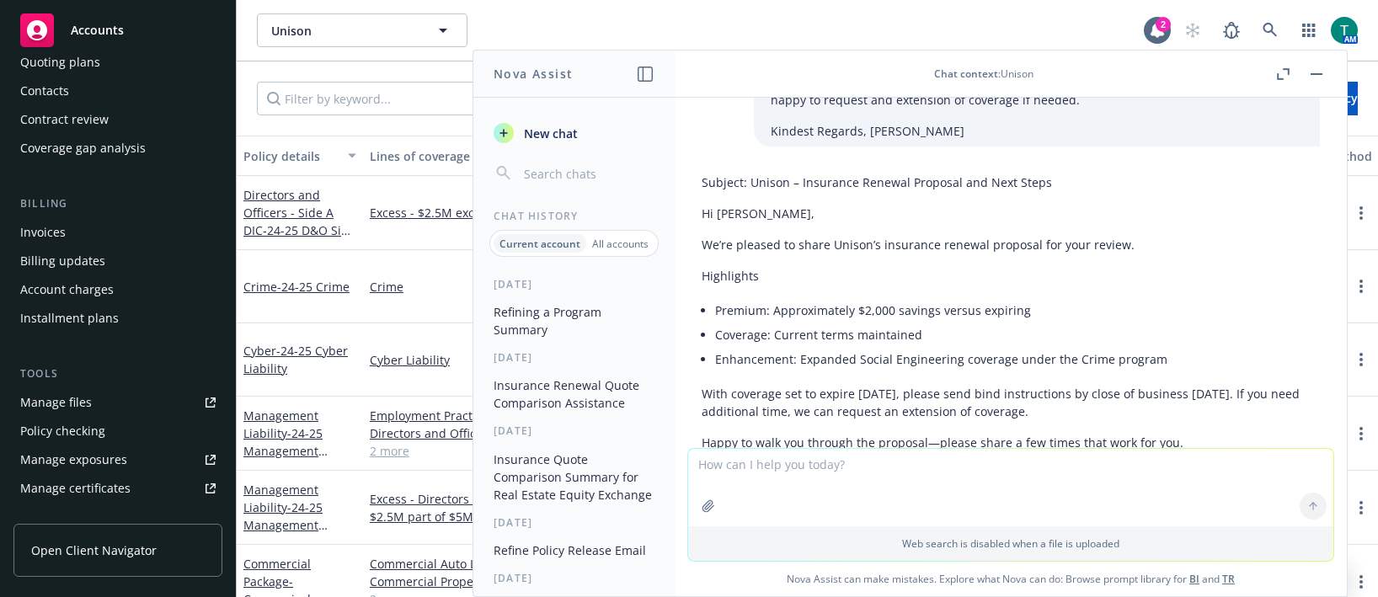
scroll to position [3587, 0]
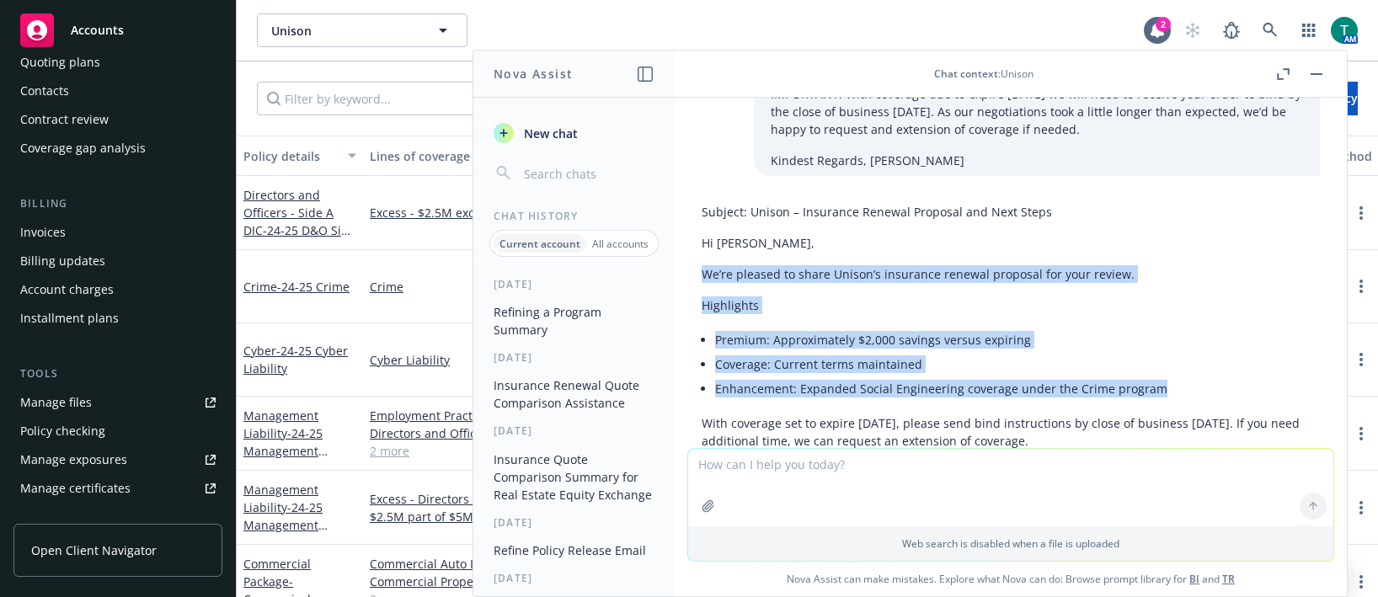
drag, startPoint x: 1083, startPoint y: 376, endPoint x: 696, endPoint y: 281, distance: 398.1
click at [696, 281] on div "Subject: Unison – Insurance Renewal Proposal and Next Steps Hi Lynn, We’re plea…" at bounding box center [1010, 428] width 645 height 464
copy div "We’re pleased to share Unison’s insurance renewal proposal for your review. Hig…"
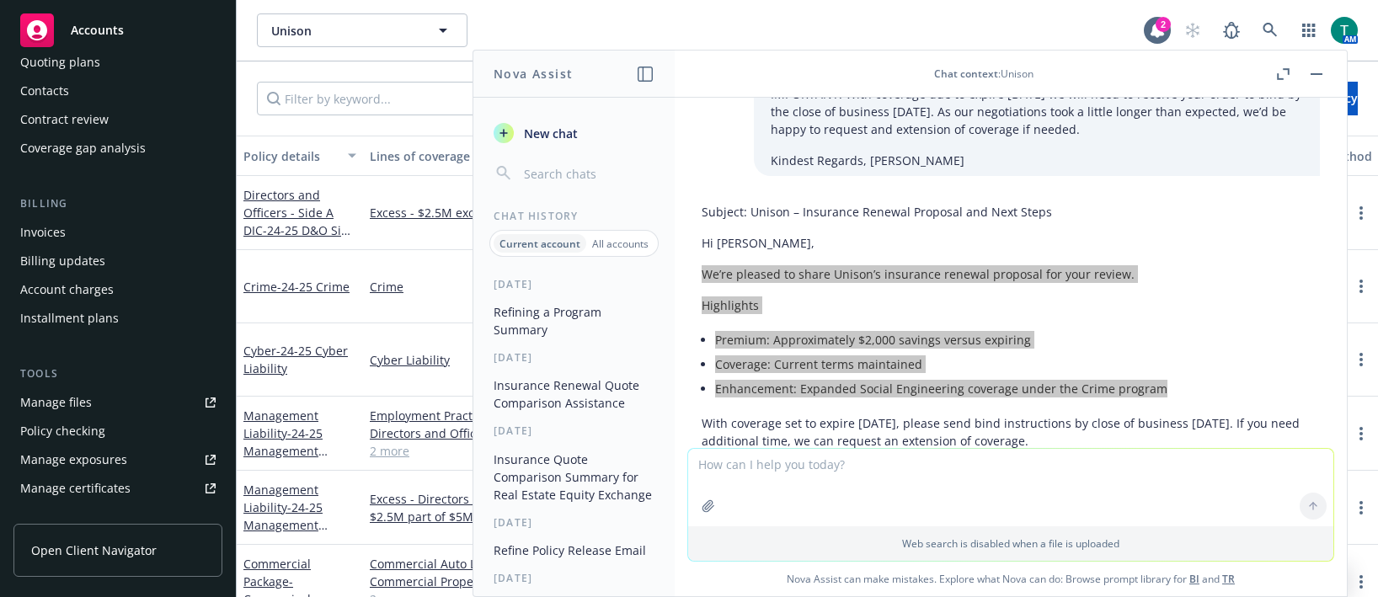
scroll to position [3671, 0]
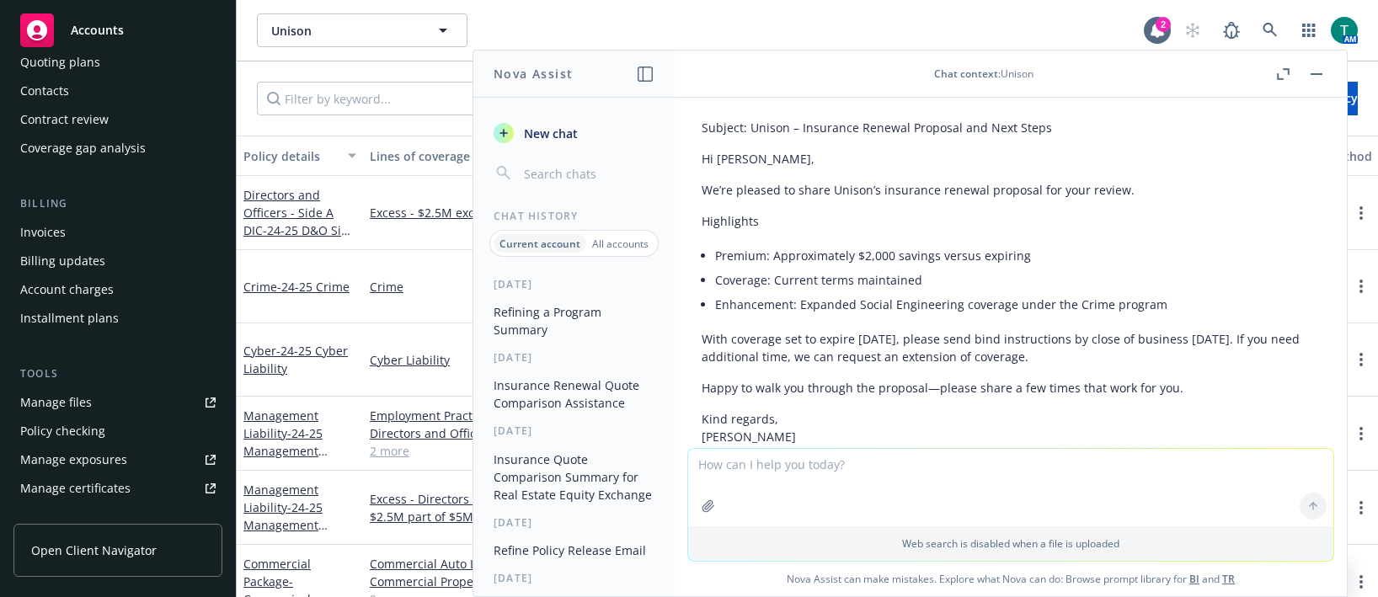
click at [773, 418] on p "Kind regards, Tracy" at bounding box center [1011, 427] width 618 height 35
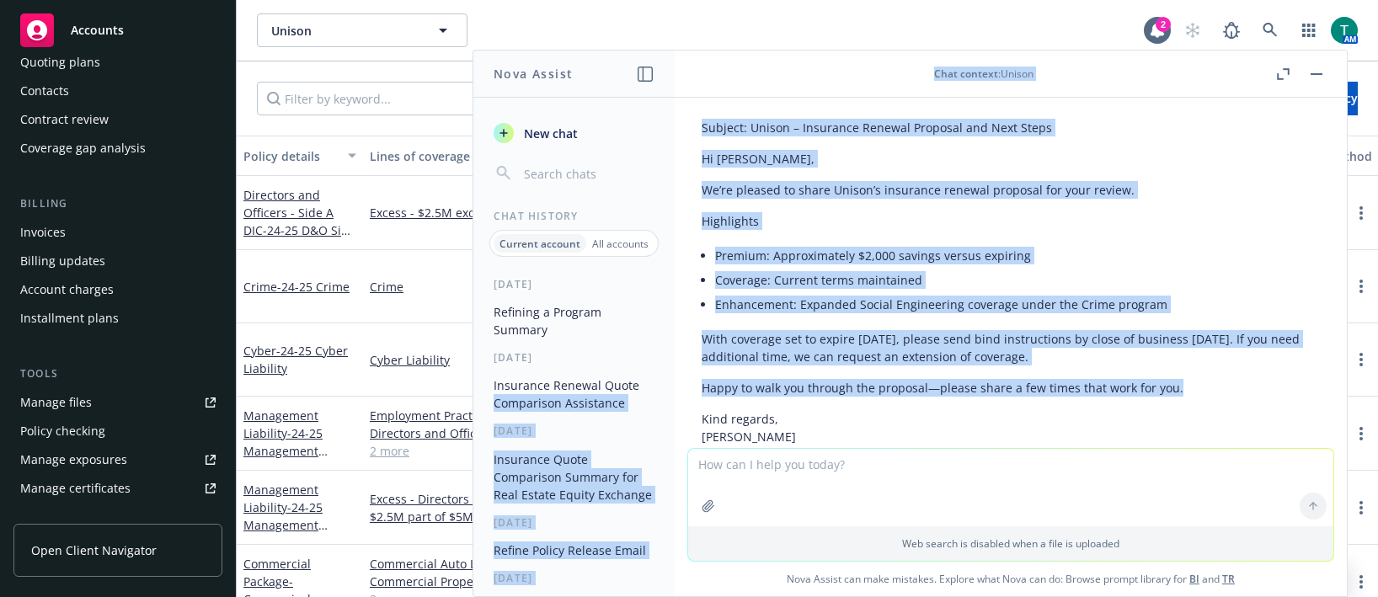
drag, startPoint x: 1199, startPoint y: 392, endPoint x: 661, endPoint y: 393, distance: 538.4
click at [674, 393] on div "Nova Assist New chat Chat History Current account All accounts Today Refining a…" at bounding box center [1011, 324] width 674 height 548
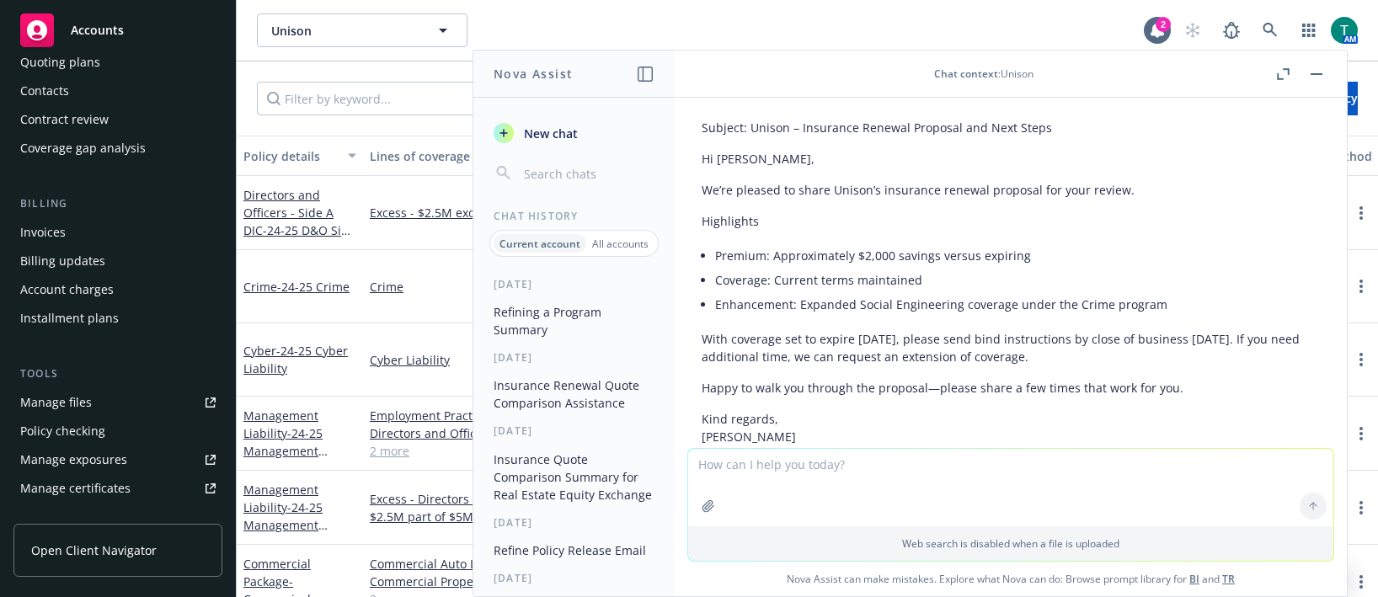
click at [827, 417] on p "Kind regards, Tracy" at bounding box center [1011, 427] width 618 height 35
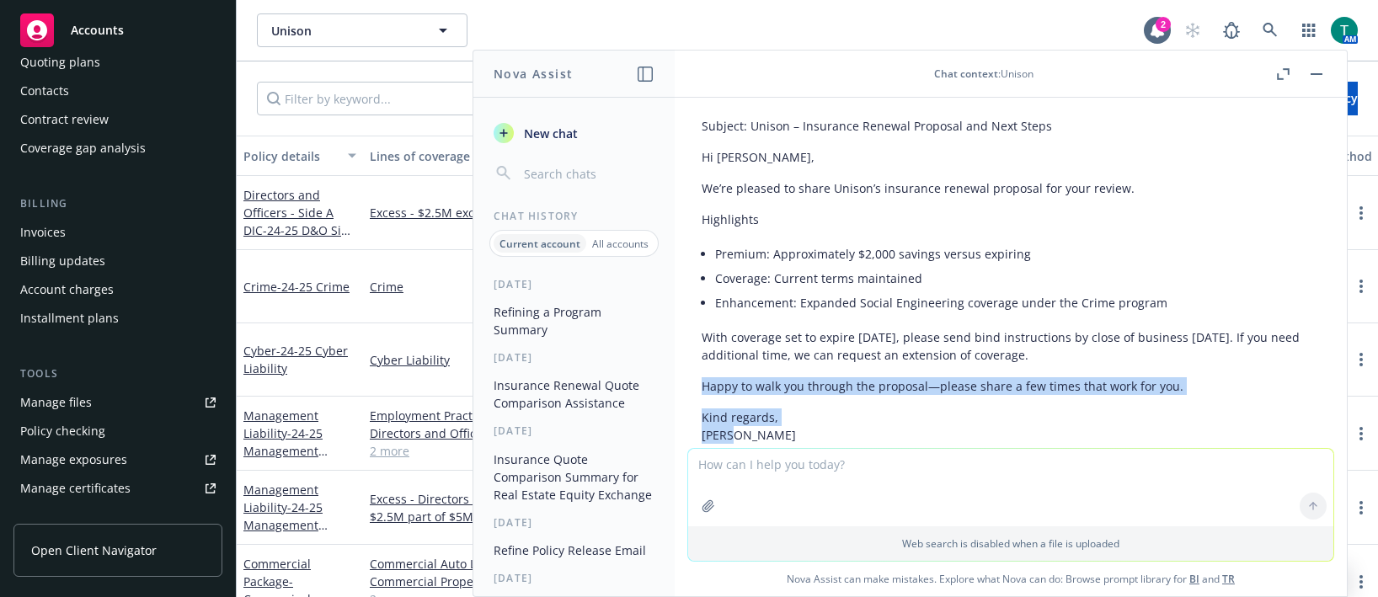
drag, startPoint x: 762, startPoint y: 431, endPoint x: 690, endPoint y: 392, distance: 81.8
click at [690, 392] on div "Subject: Unison – Insurance Renewal Proposal and Next Steps Hi Lynn, We’re plea…" at bounding box center [1010, 342] width 645 height 464
copy div "Happy to walk you through the proposal—please share a few times that work for y…"
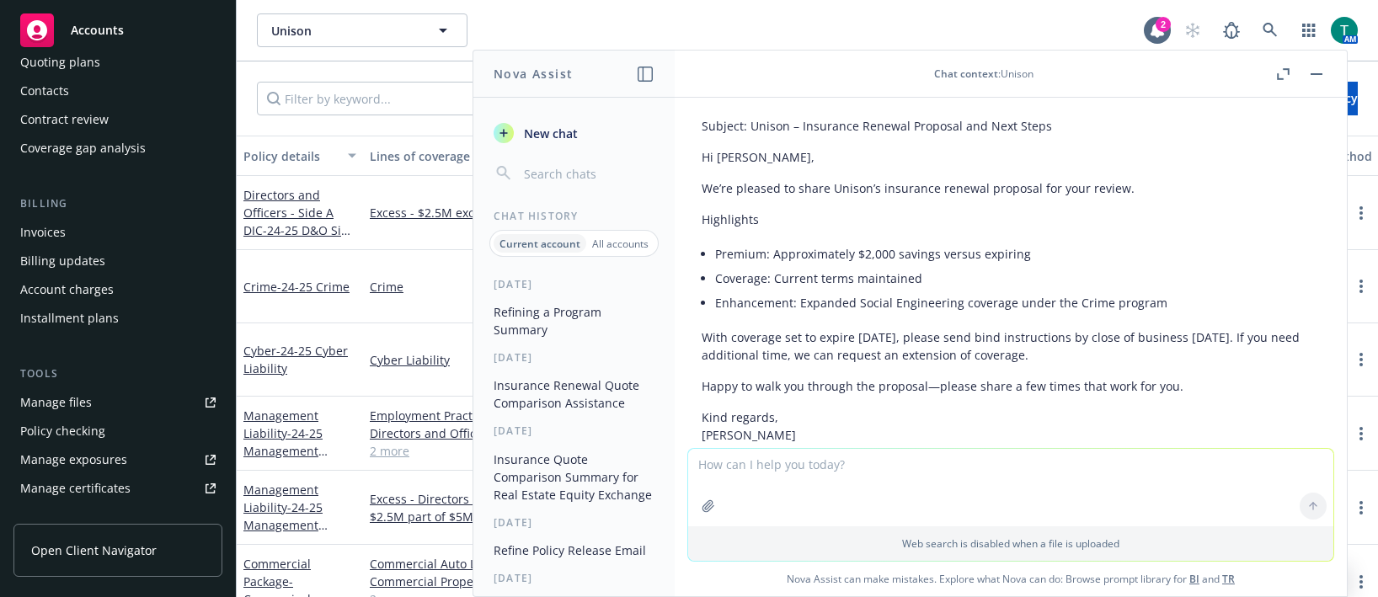
click at [957, 367] on div "Subject: Unison – Insurance Renewal Proposal and Next Steps Hi Lynn, We’re plea…" at bounding box center [1011, 327] width 618 height 434
drag, startPoint x: 1130, startPoint y: 352, endPoint x: 836, endPoint y: 356, distance: 294.1
click at [836, 356] on p "With coverage set to expire Tuesday, September 30, please send bind instruction…" at bounding box center [1011, 346] width 618 height 35
copy p "If you need additional time, we can request an extension of coverage."
click at [817, 492] on textarea at bounding box center [1010, 488] width 645 height 78
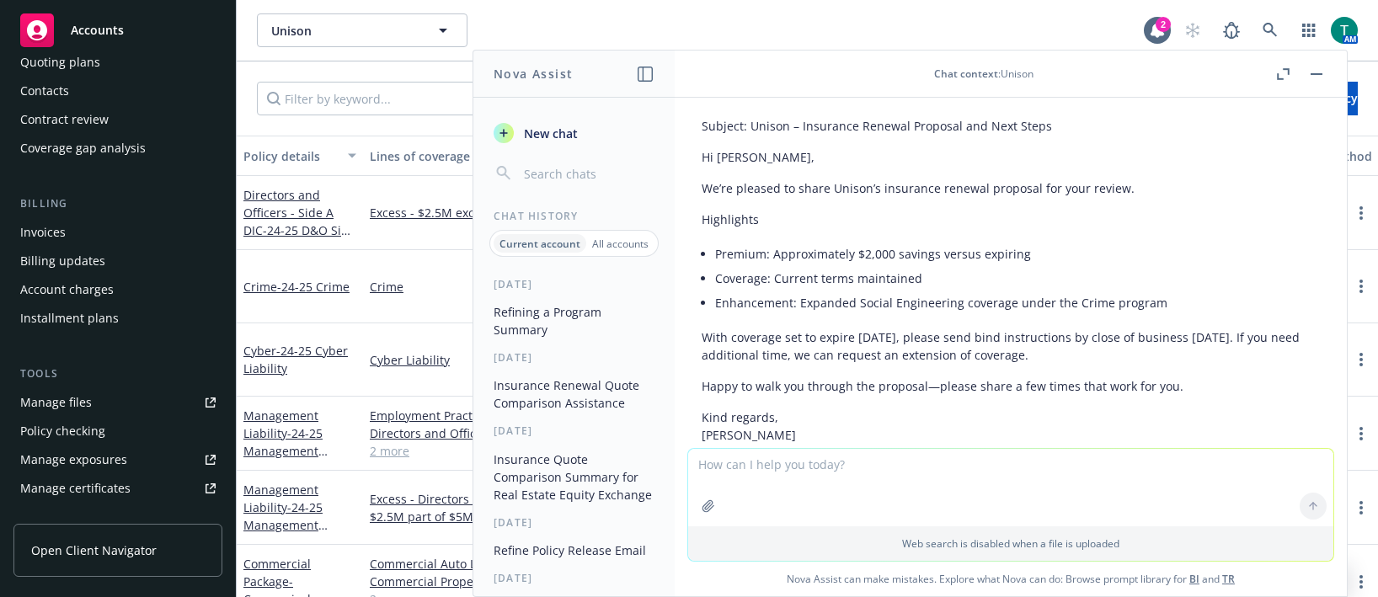
paste textarea "Hi Lynn, We’re pleased to share Unison’s insurance renewal proposal for your re…"
type textarea "Hi Lynn, We’re pleased to share Unison’s insurance renewal proposal for your re…"
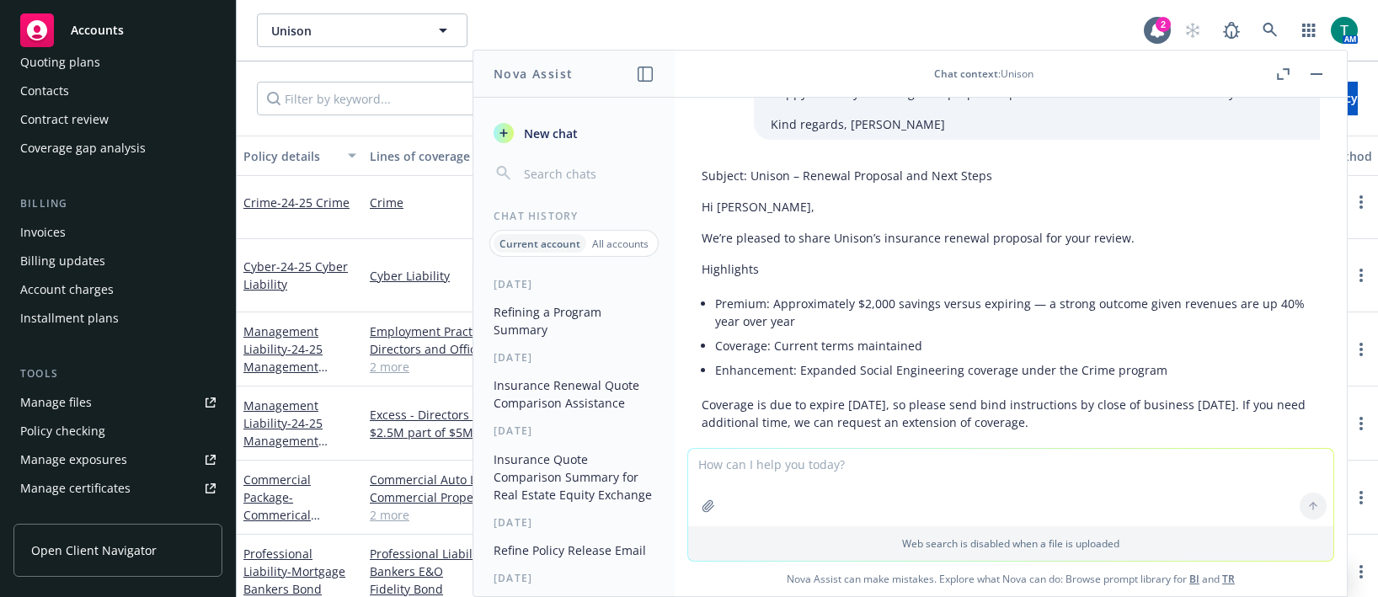
scroll to position [4367, 0]
click at [982, 328] on li "Premium: Approximately $2,000 savings versus expiring — a strong outcome given …" at bounding box center [1017, 313] width 605 height 42
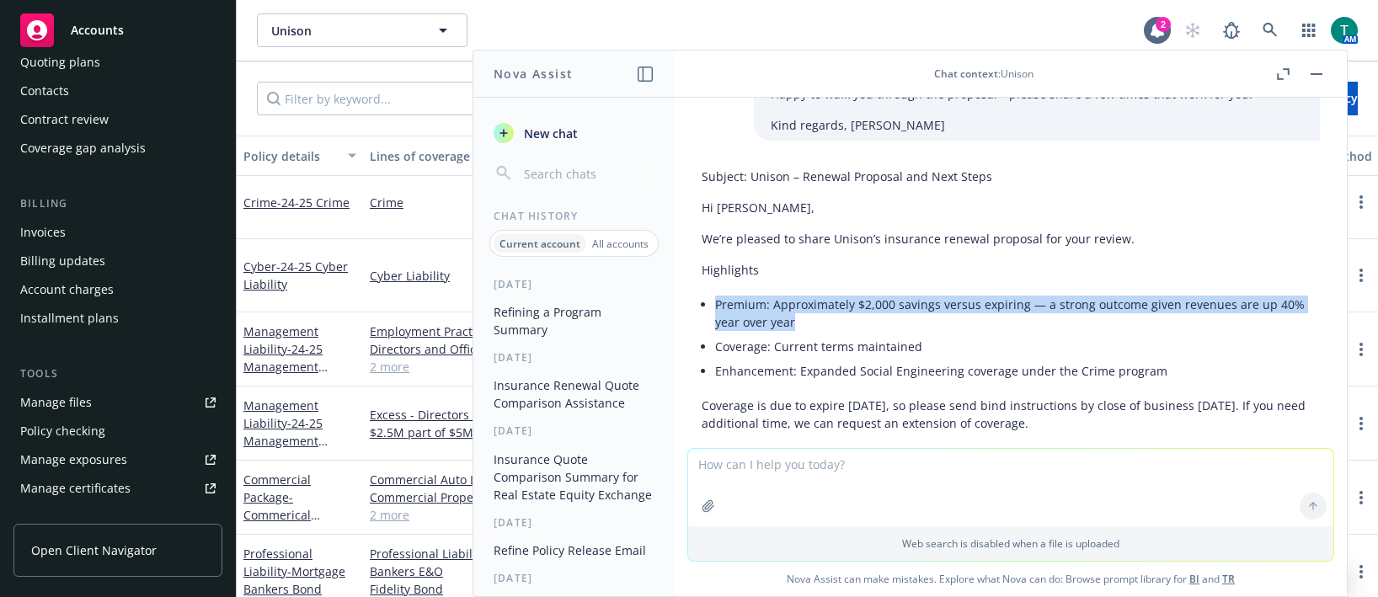
drag, startPoint x: 816, startPoint y: 341, endPoint x: 707, endPoint y: 328, distance: 109.5
click at [707, 328] on div "Subject: Unison – Renewal Proposal and Next Steps Hi Lynn, We’re pleased to sha…" at bounding box center [1011, 387] width 618 height 452
copy li "Premium: Approximately $2,000 savings versus expiring — a strong outcome given …"
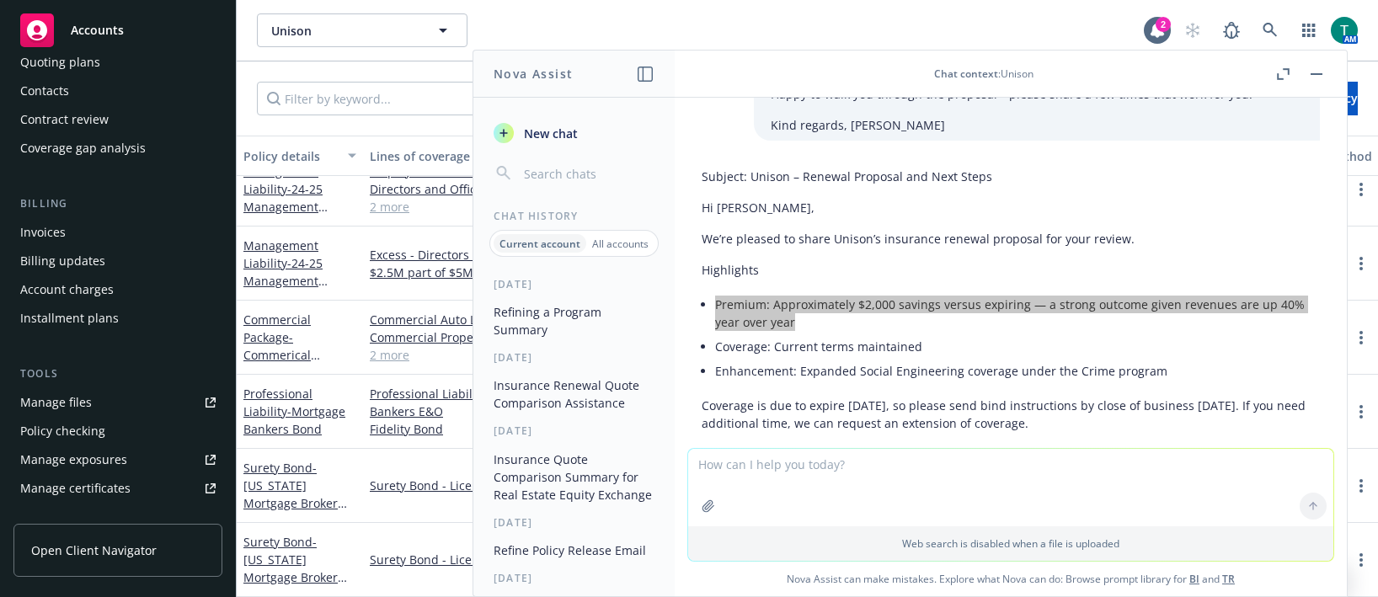
scroll to position [169, 0]
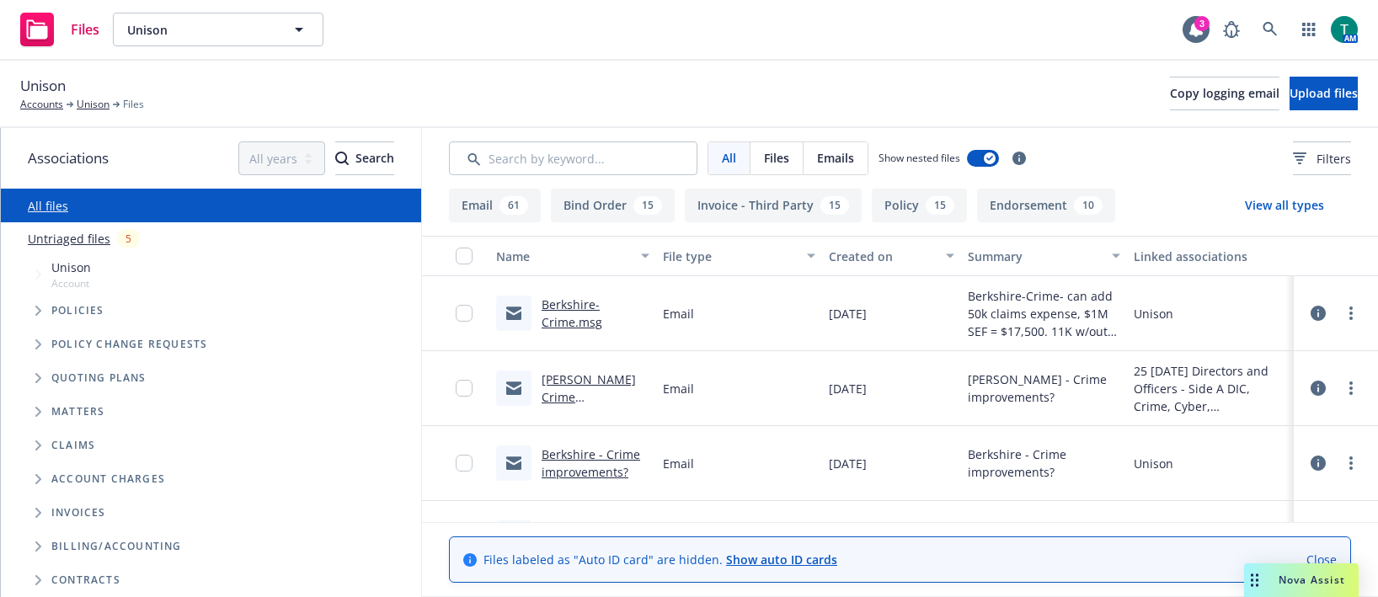
click at [39, 378] on icon "Tree Example" at bounding box center [38, 378] width 7 height 10
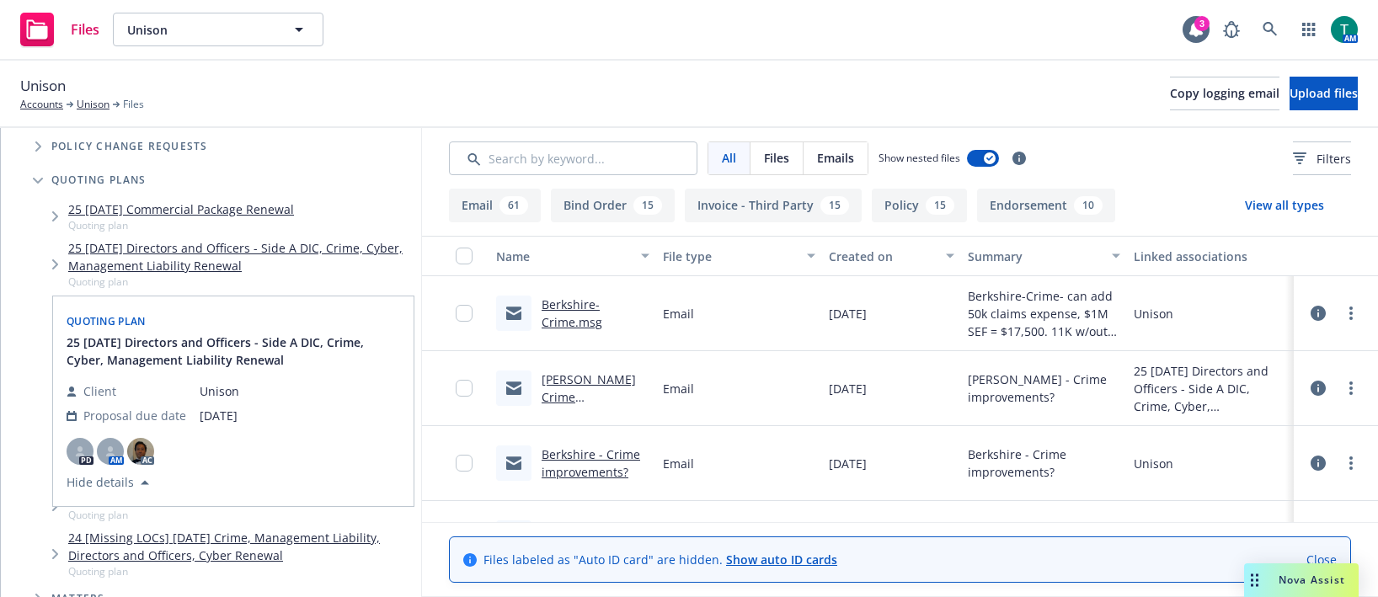
scroll to position [169, 0]
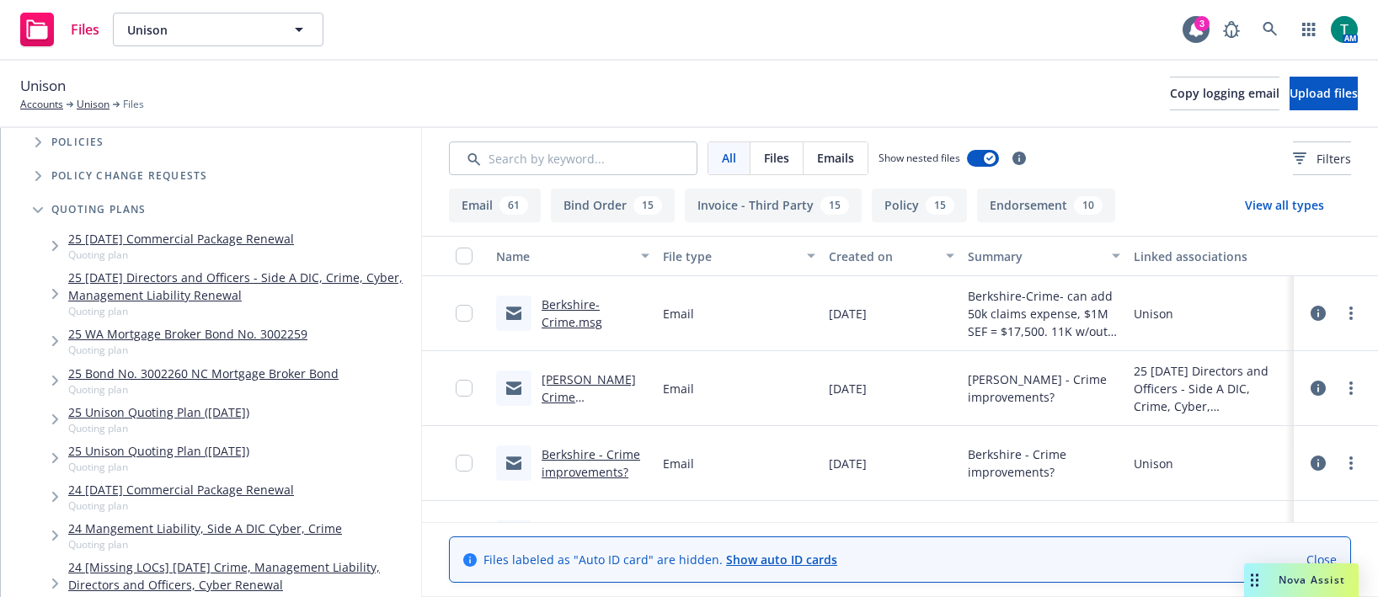
click at [146, 529] on link "24 Mangement Liability, Side A DIC Cyber, Crime" at bounding box center [205, 529] width 274 height 18
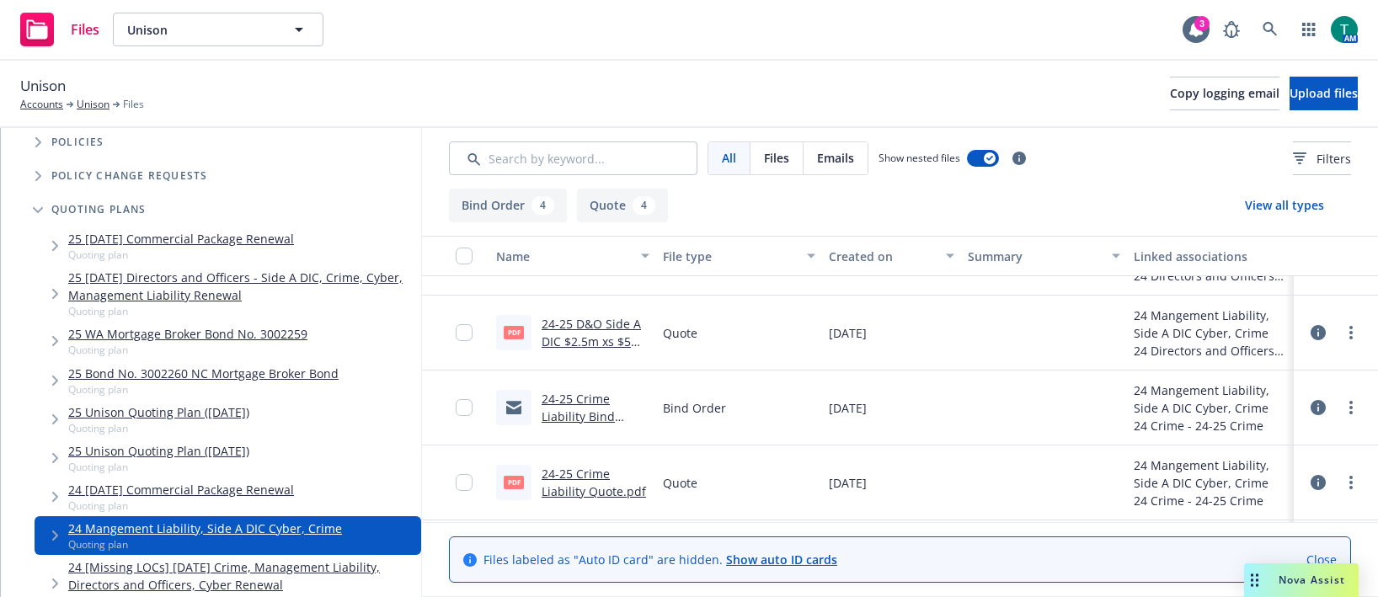
scroll to position [84, 0]
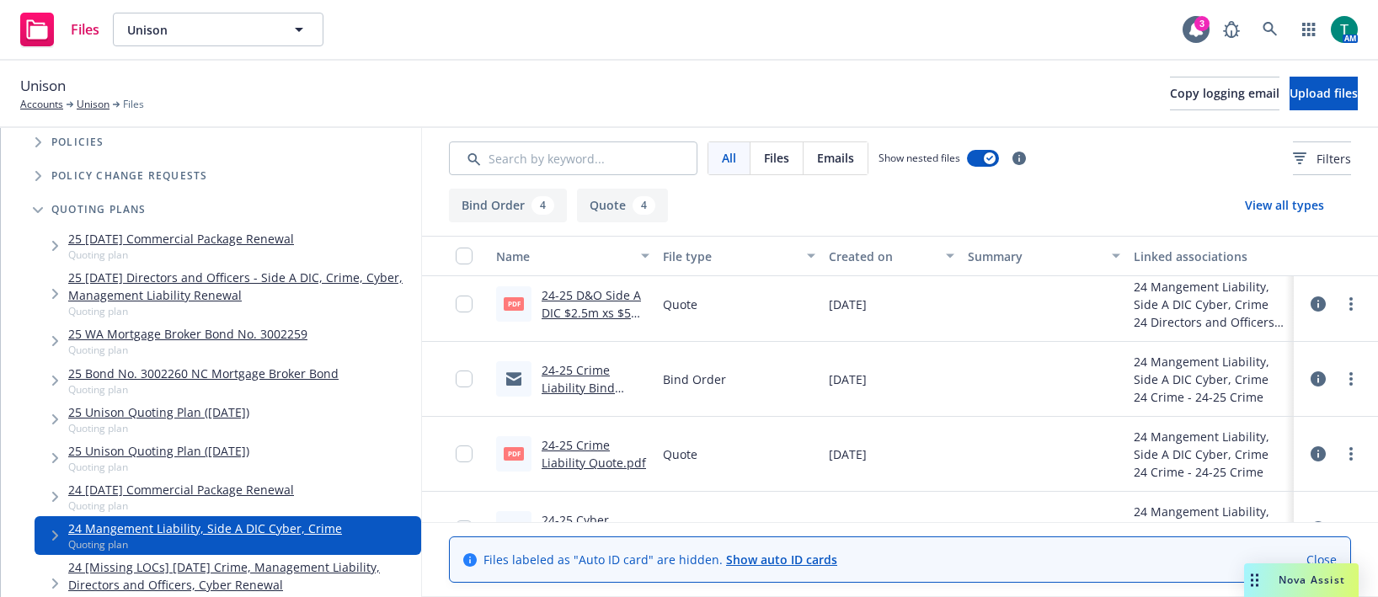
click at [570, 369] on link "24-25 Crime Liability Bind Order.msg" at bounding box center [578, 387] width 73 height 51
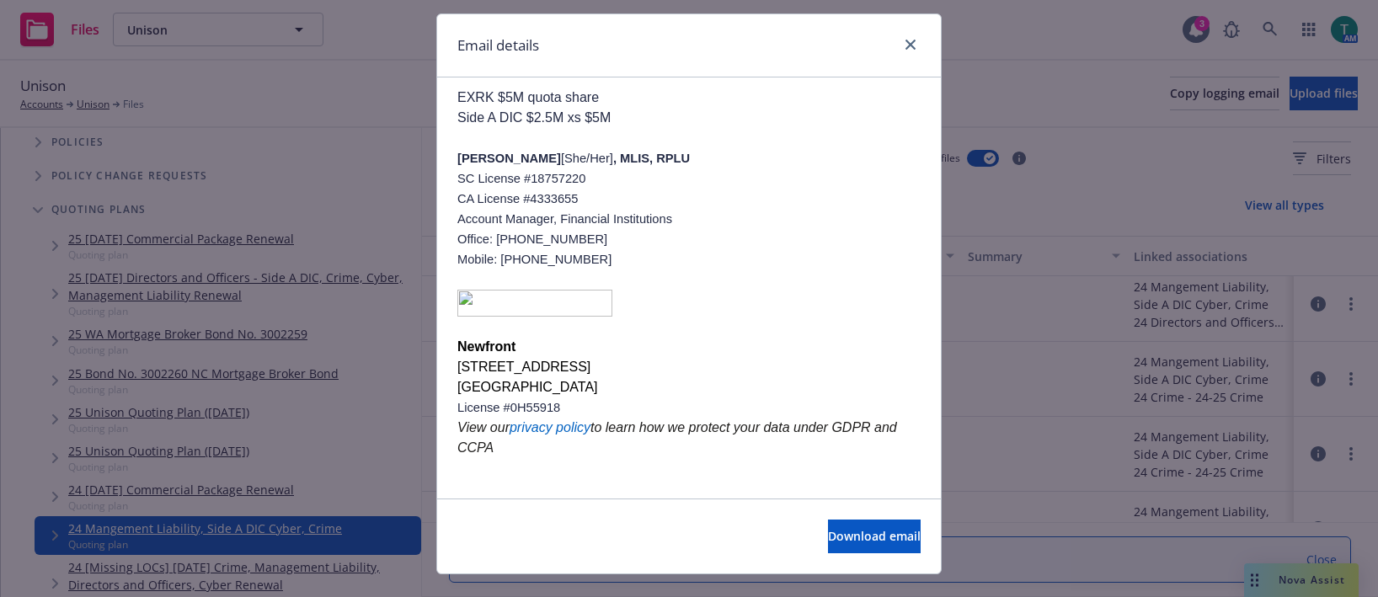
scroll to position [72, 0]
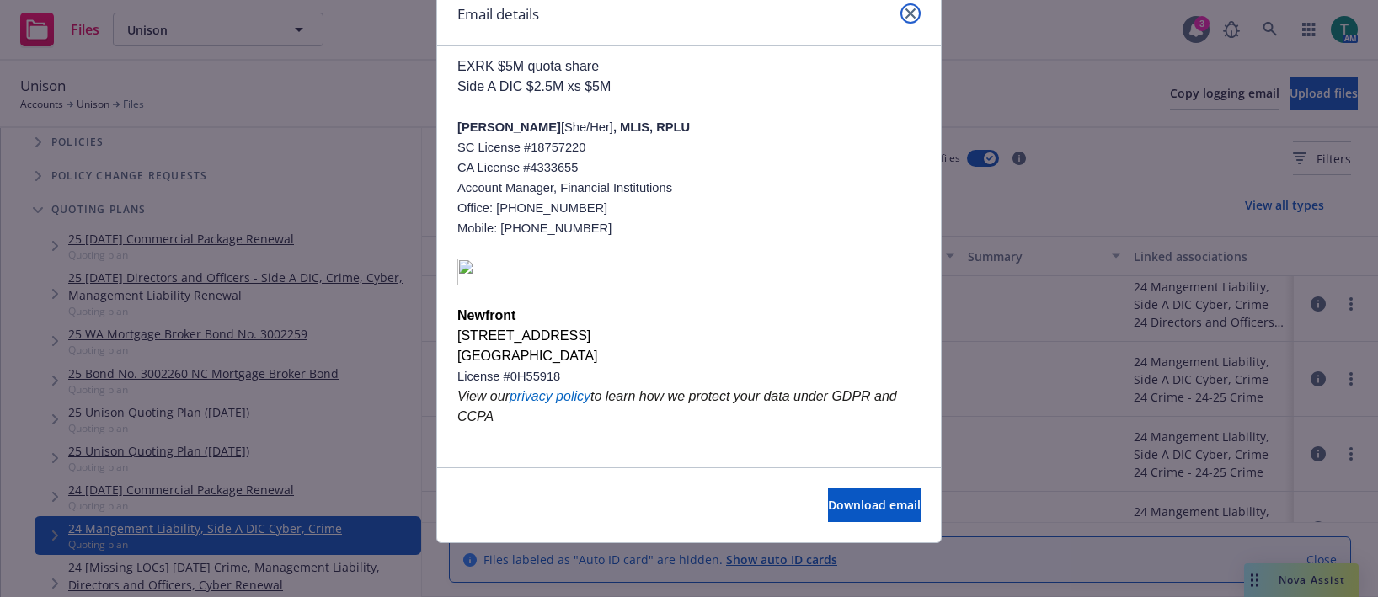
drag, startPoint x: 906, startPoint y: 13, endPoint x: 907, endPoint y: 80, distance: 66.6
click at [906, 13] on icon "close" at bounding box center [911, 13] width 10 height 10
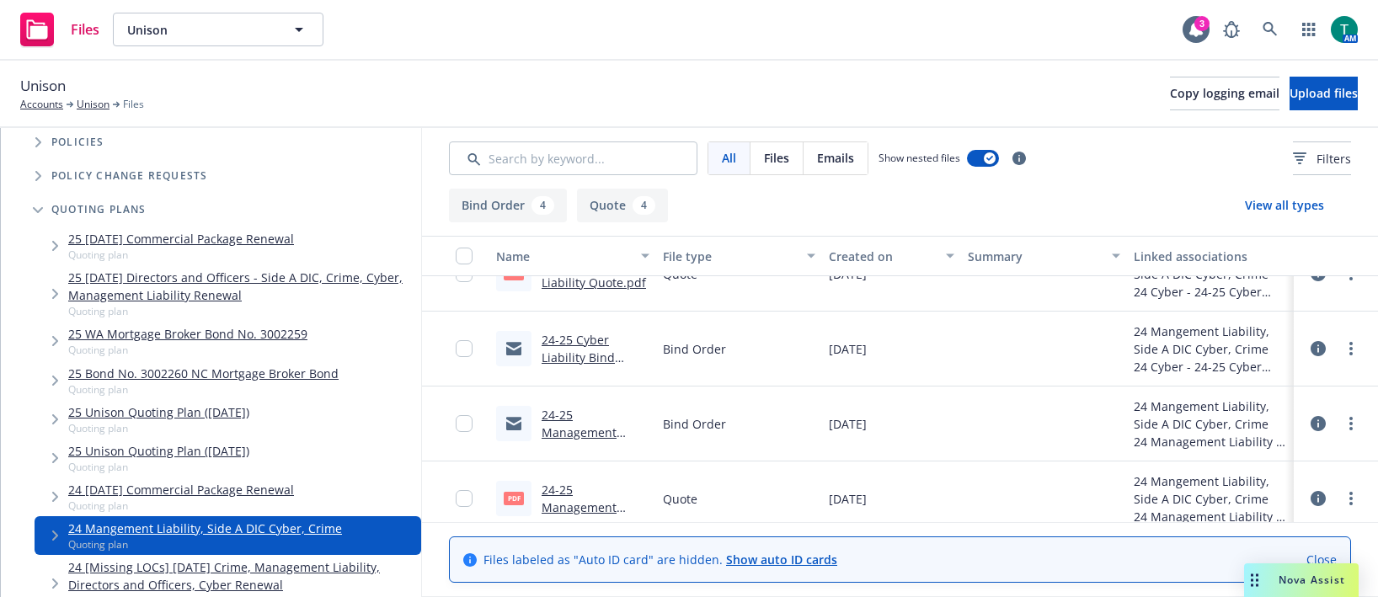
scroll to position [351, 0]
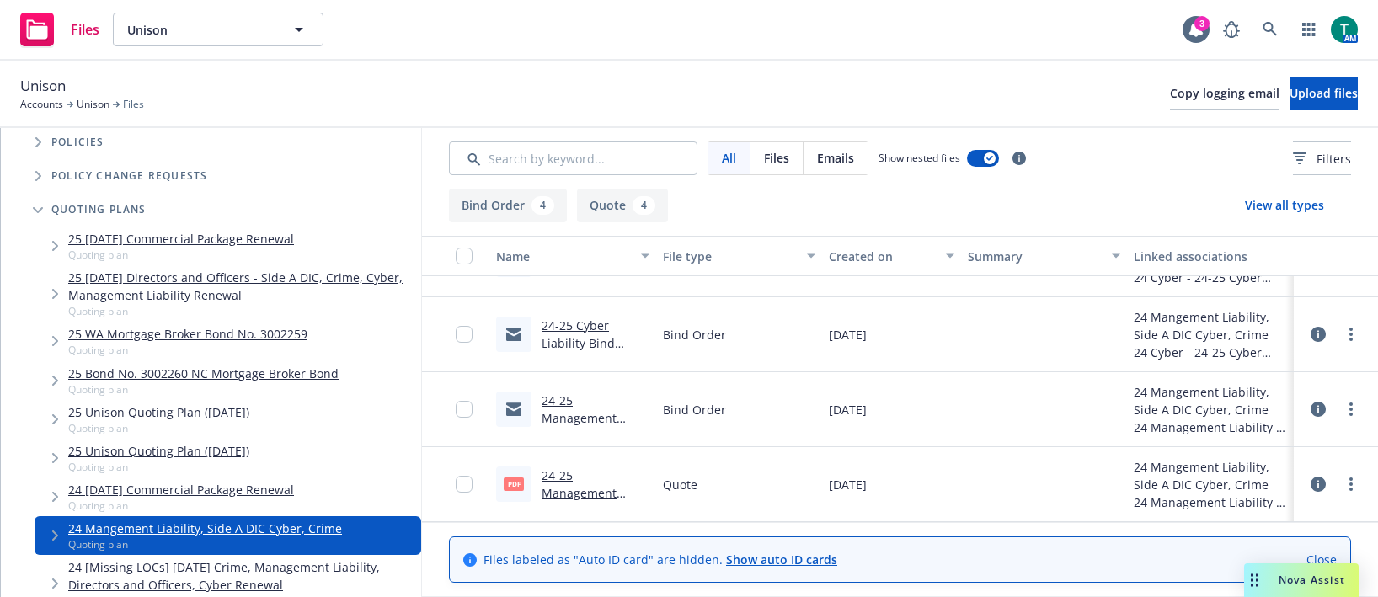
click at [559, 399] on link "24-25 Management Liability $2.5 Part of $5m Bind Order.msg" at bounding box center [590, 436] width 97 height 87
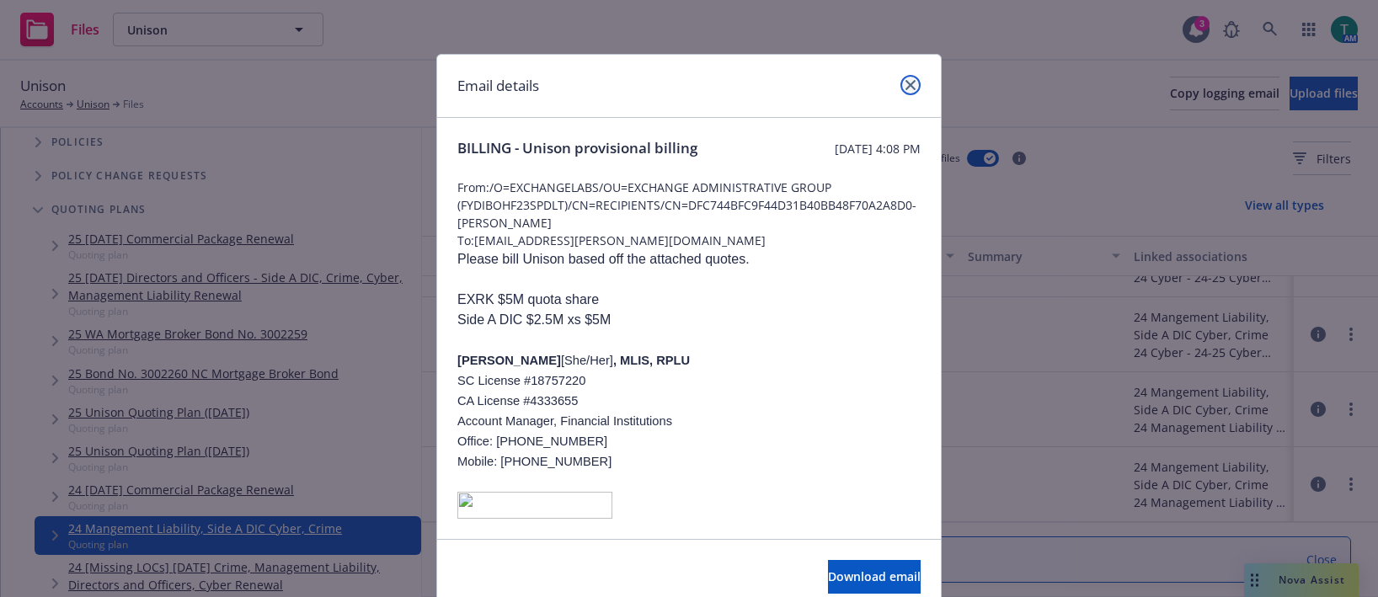
click at [902, 90] on link "close" at bounding box center [911, 85] width 20 height 20
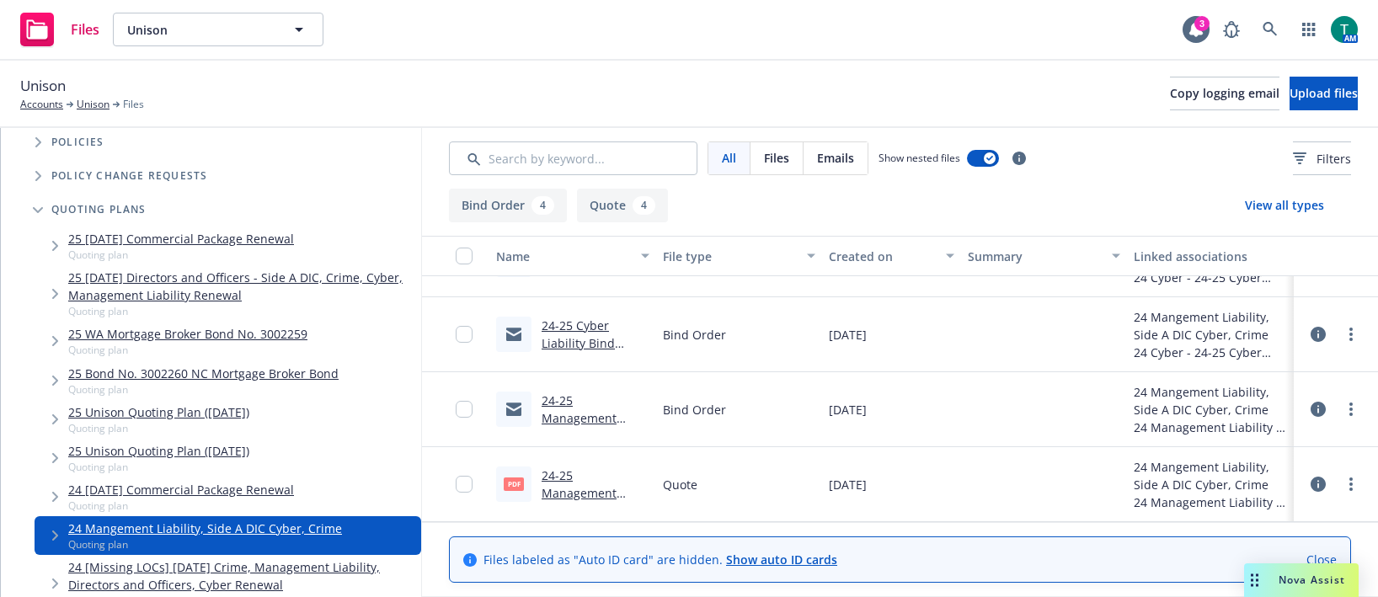
click at [582, 327] on link "24-25 Cyber Liability Bind Order.msg" at bounding box center [578, 343] width 73 height 51
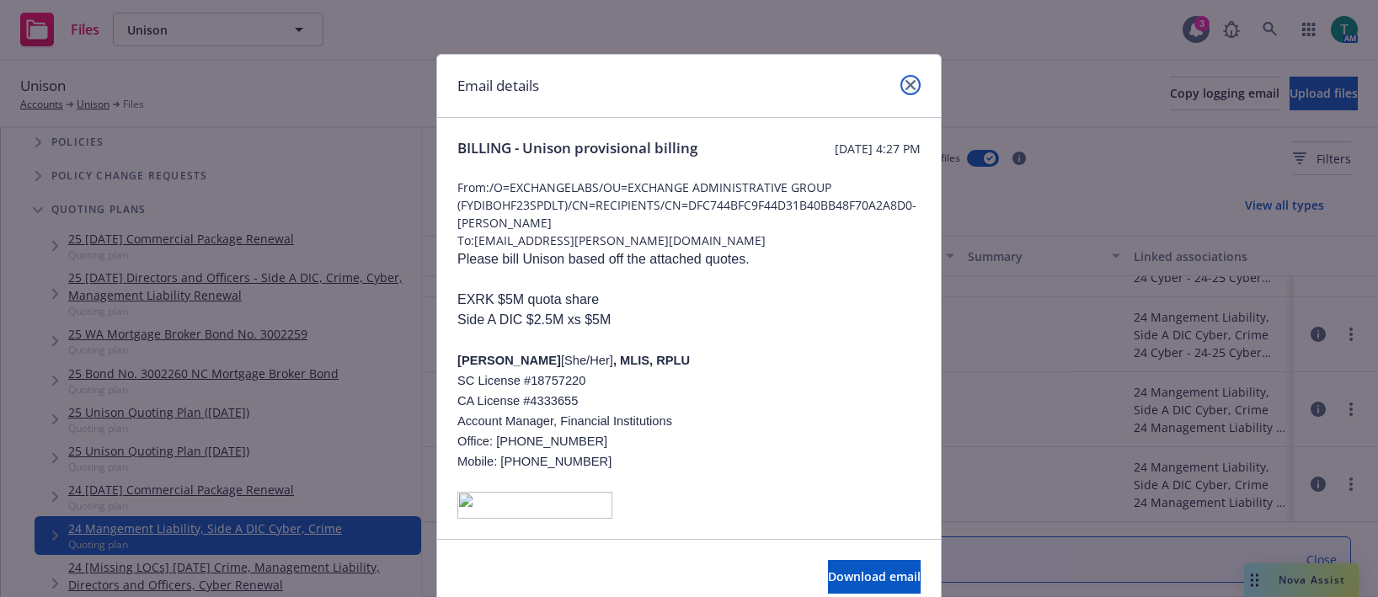
click at [911, 84] on link "close" at bounding box center [911, 85] width 20 height 20
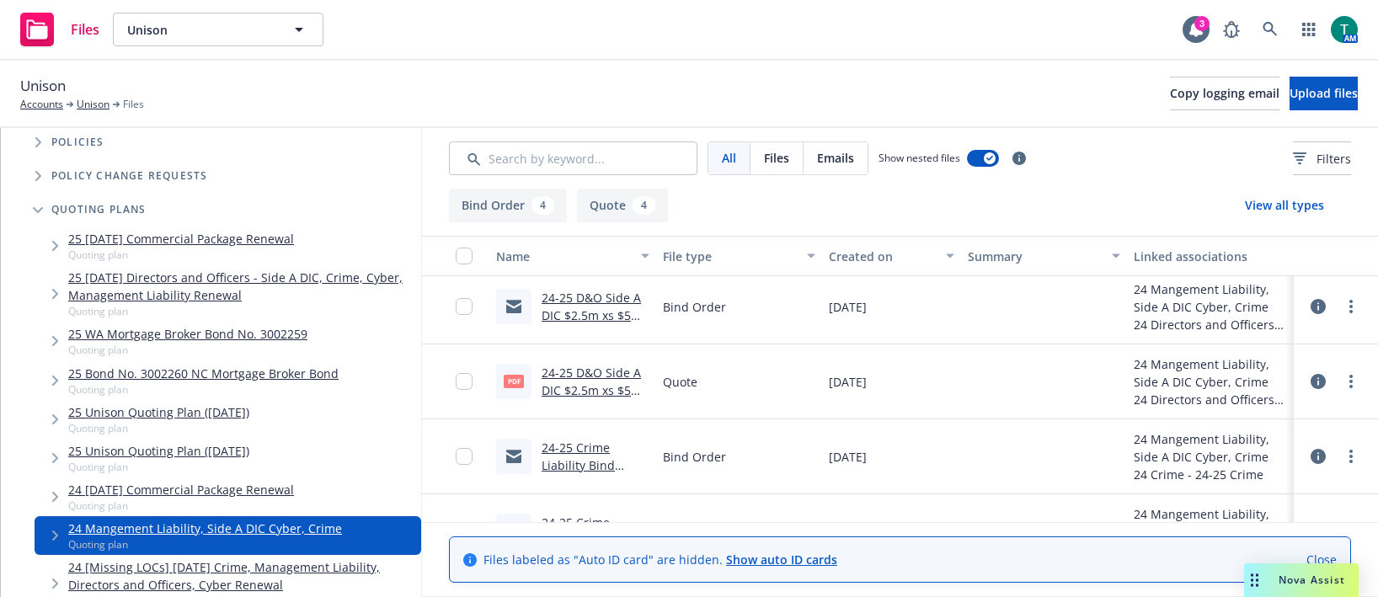
scroll to position [0, 0]
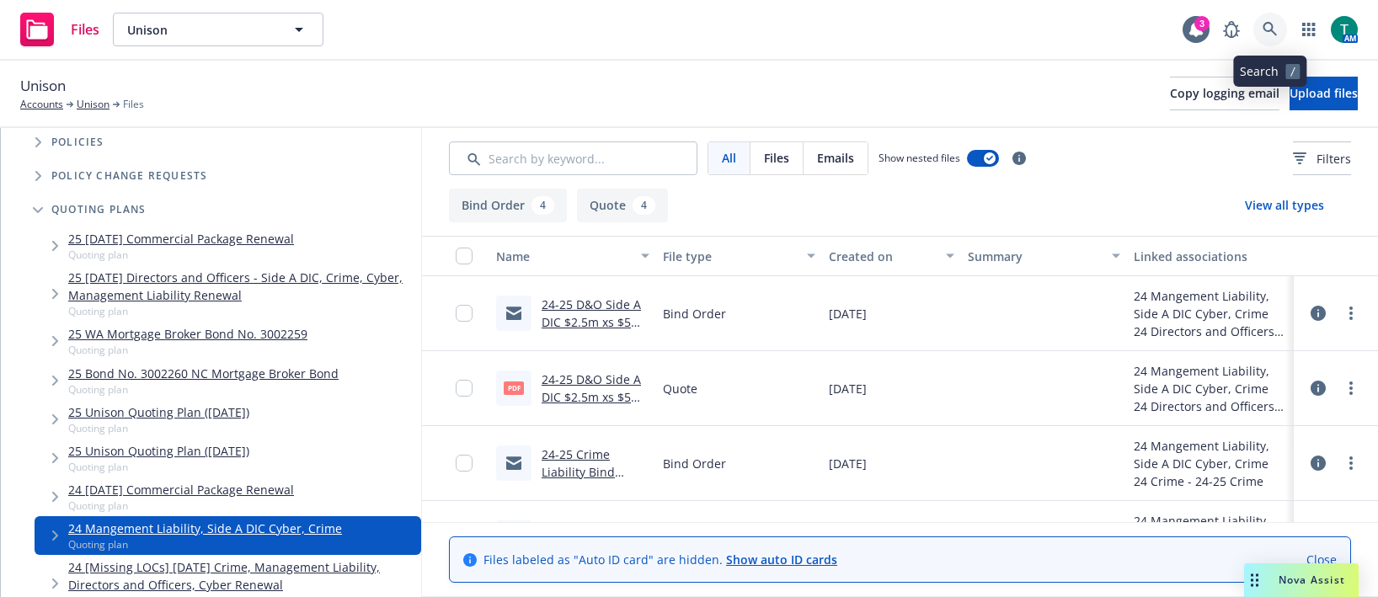
click at [1273, 31] on icon at bounding box center [1270, 29] width 14 height 14
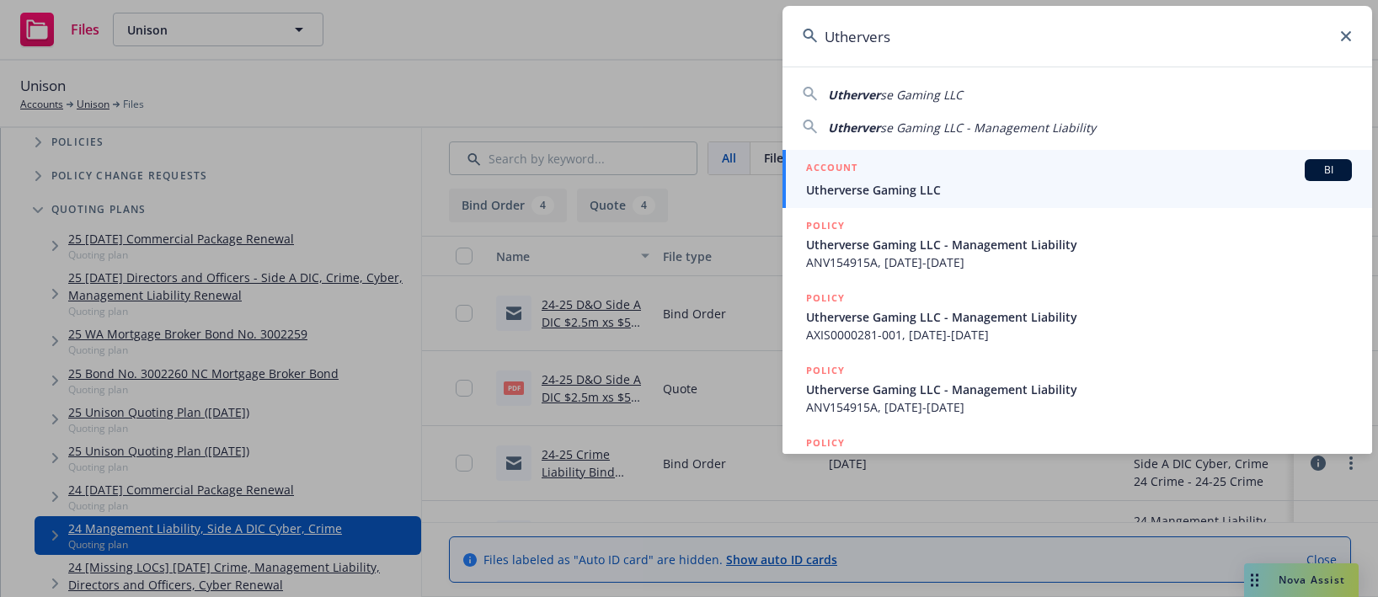
type input "Utherverse"
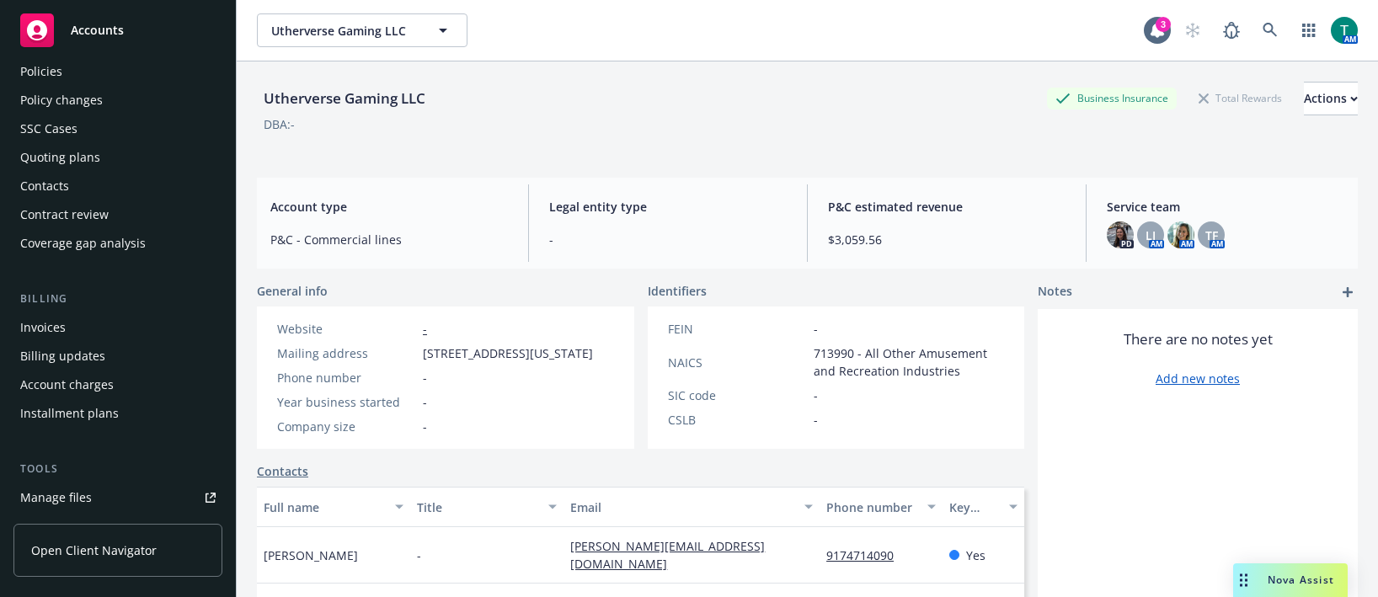
scroll to position [169, 0]
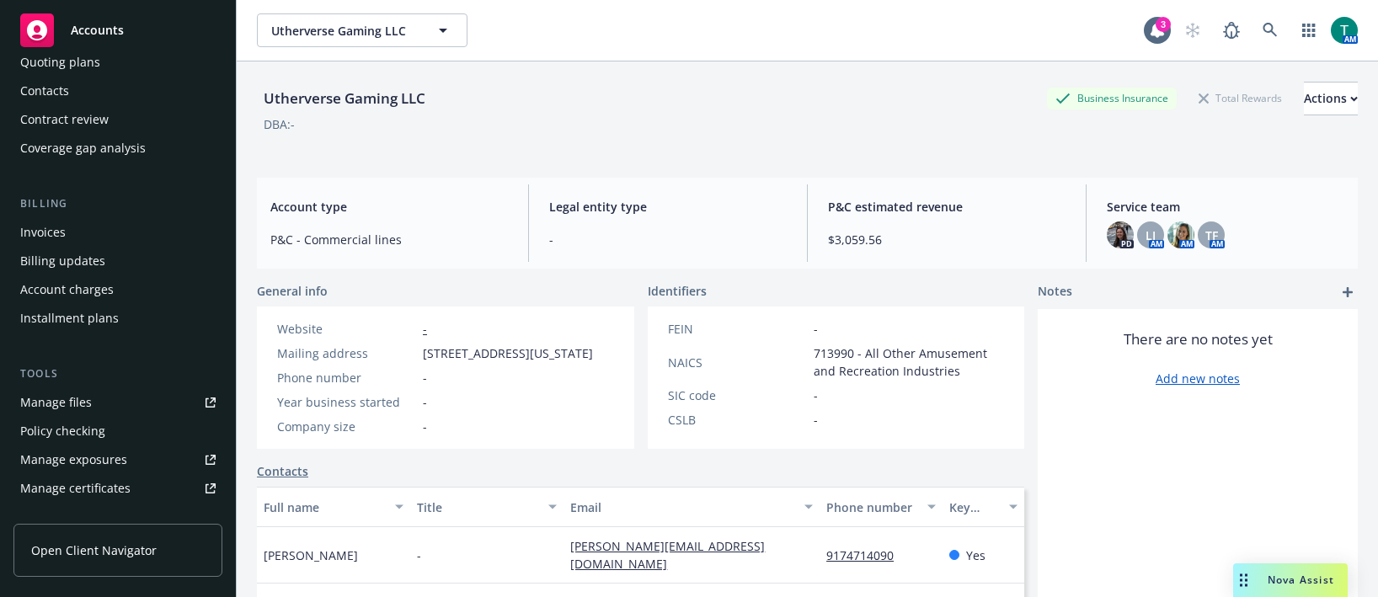
click at [83, 399] on div "Manage files" at bounding box center [56, 402] width 72 height 27
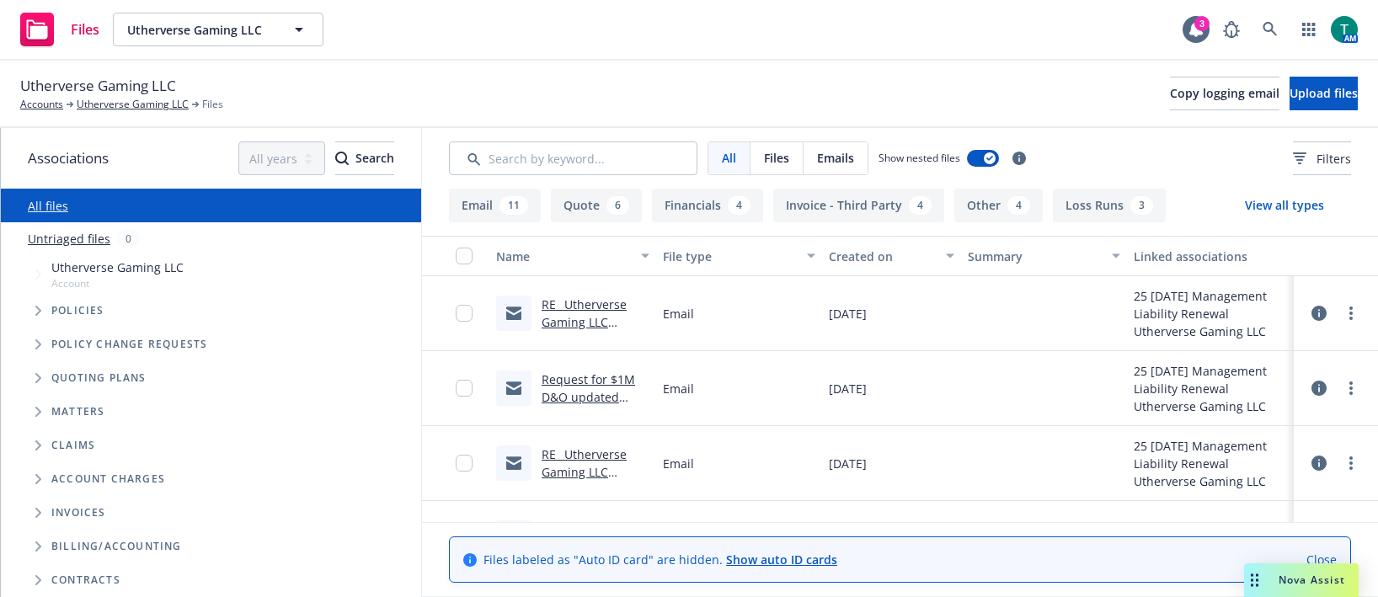
click at [591, 308] on link "RE_ Utherverse Gaming LLC 7_2_2025 Management Liability Insurance Renewal.msg" at bounding box center [594, 349] width 104 height 104
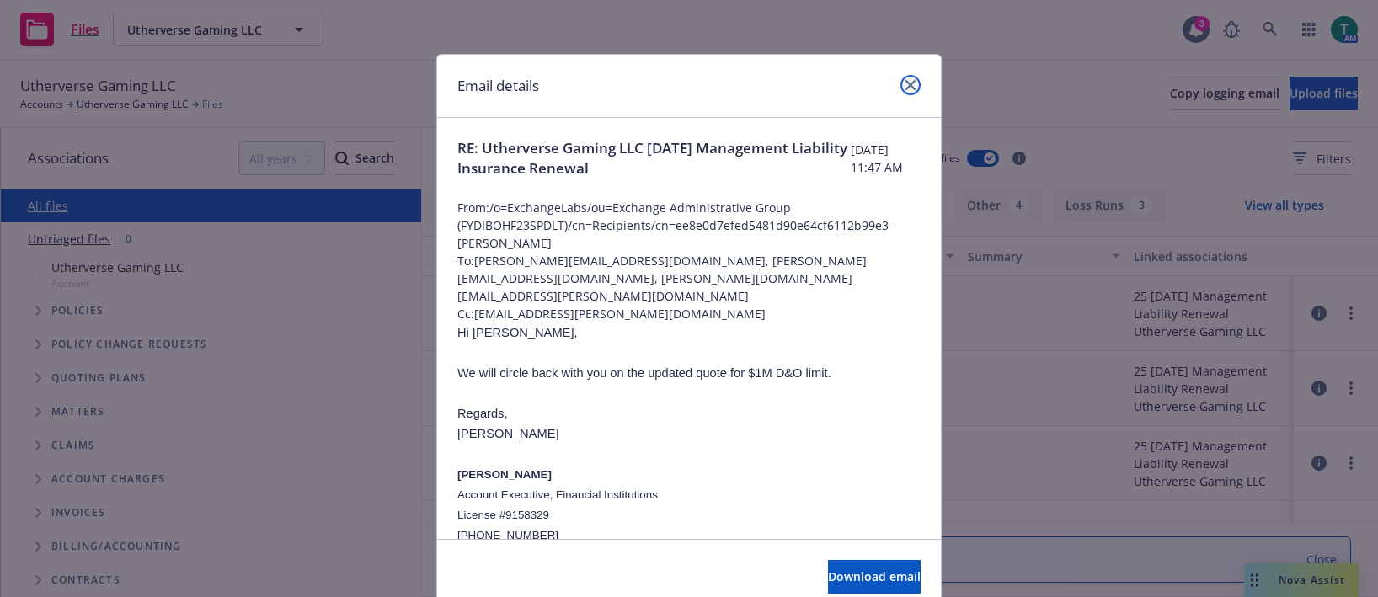
click at [906, 80] on icon "close" at bounding box center [911, 85] width 10 height 10
